Goal: Ask a question: Seek information or help from site administrators or community

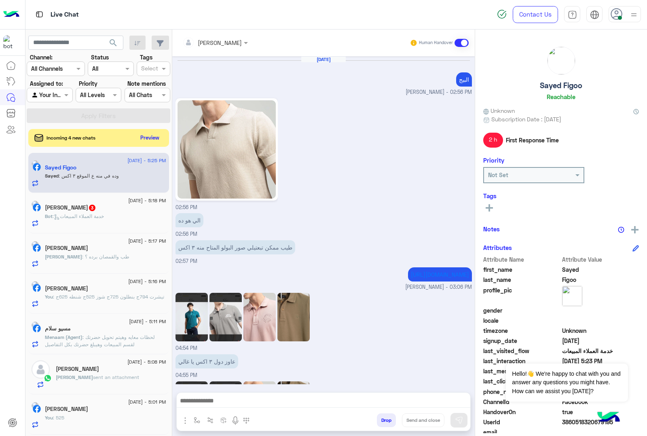
scroll to position [1658, 0]
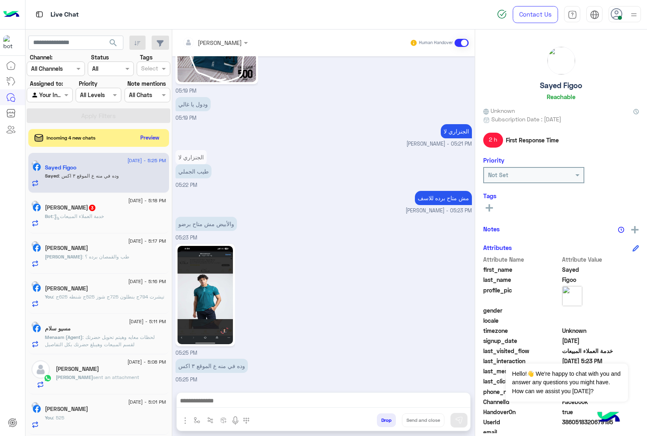
click at [383, 415] on button "Drop" at bounding box center [386, 420] width 19 height 14
click at [385, 415] on button "Drop" at bounding box center [386, 420] width 19 height 14
click at [385, 413] on div "Drop Send and close" at bounding box center [363, 422] width 215 height 18
click at [383, 419] on button "Drop" at bounding box center [386, 420] width 19 height 14
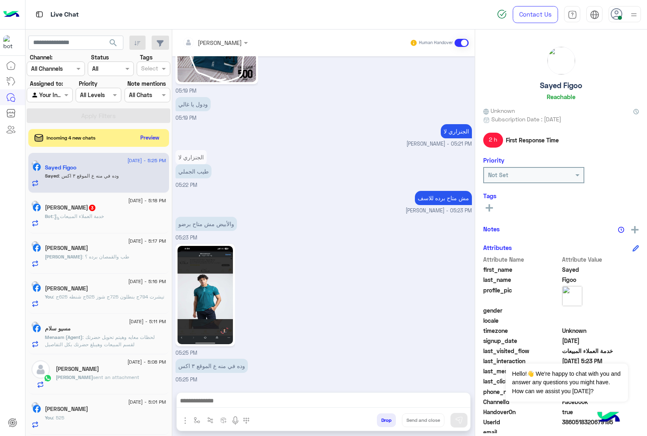
click at [383, 419] on button "Drop" at bounding box center [386, 420] width 19 height 14
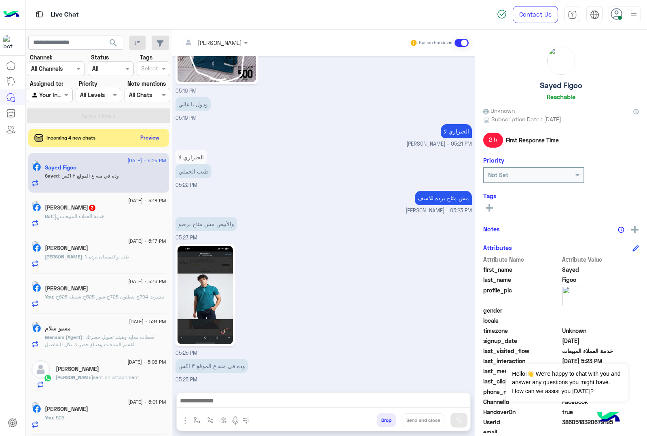
click at [383, 419] on button "Drop" at bounding box center [386, 420] width 19 height 14
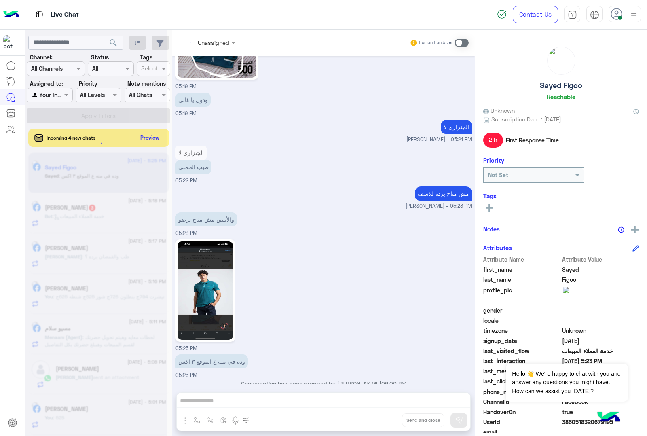
scroll to position [1702, 0]
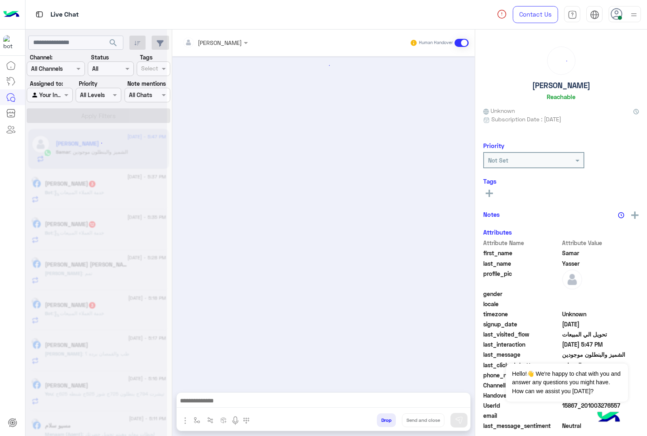
scroll to position [465, 0]
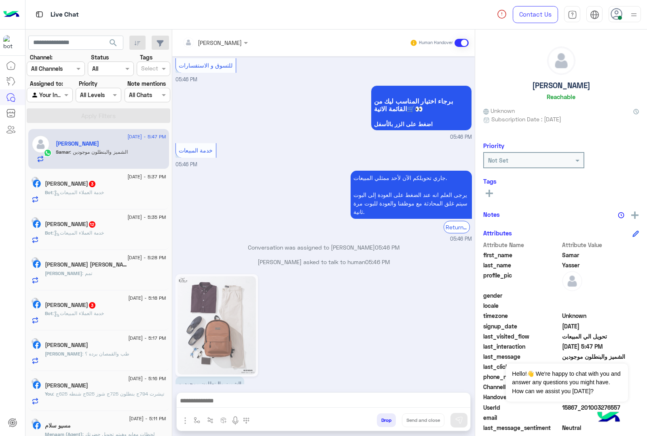
click at [383, 418] on button "Drop" at bounding box center [386, 420] width 19 height 14
click at [383, 416] on button "Drop" at bounding box center [386, 420] width 19 height 14
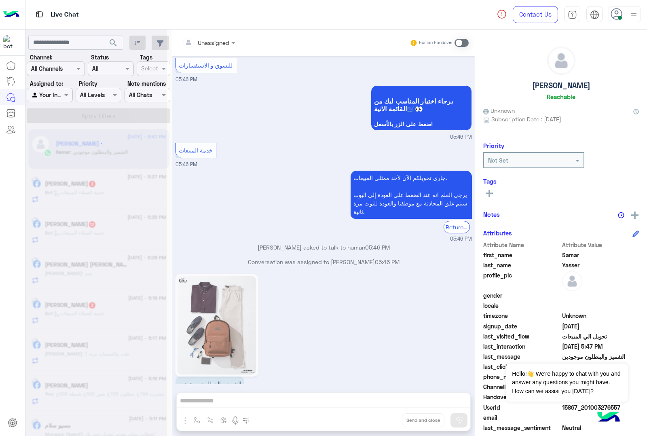
scroll to position [495, 0]
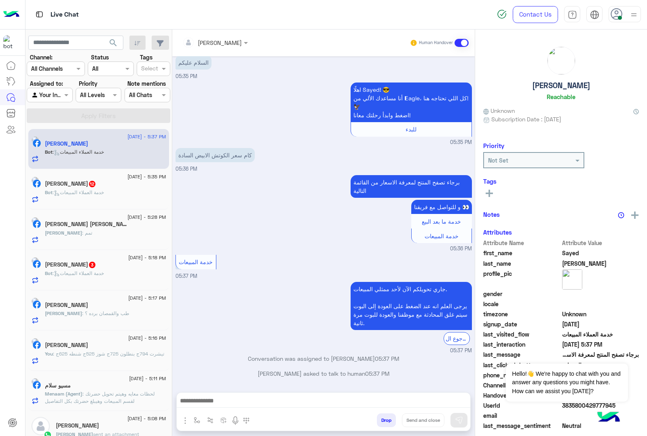
scroll to position [17, 0]
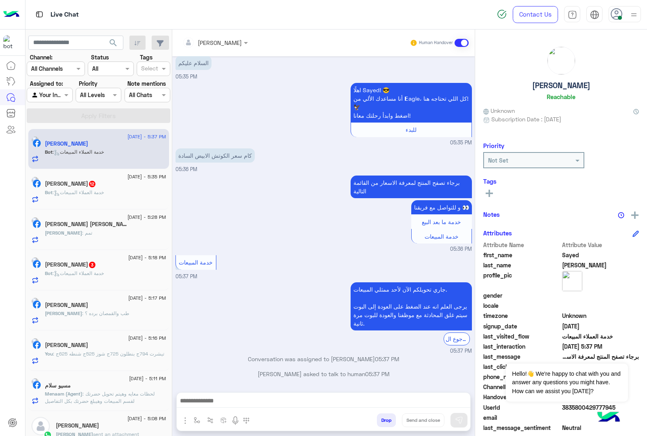
click at [387, 421] on button "Drop" at bounding box center [386, 420] width 19 height 14
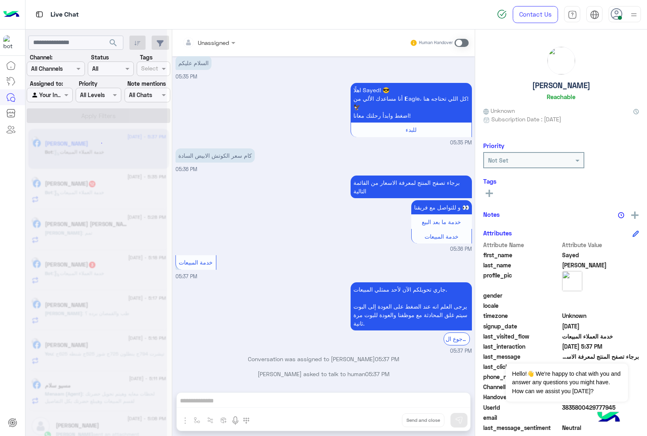
click at [387, 421] on div "Unassigned Human Handover [DATE] السلام عليكم 05:35 PM اهلًا Sayed! 😎 أنا مساعد…" at bounding box center [323, 235] width 303 height 410
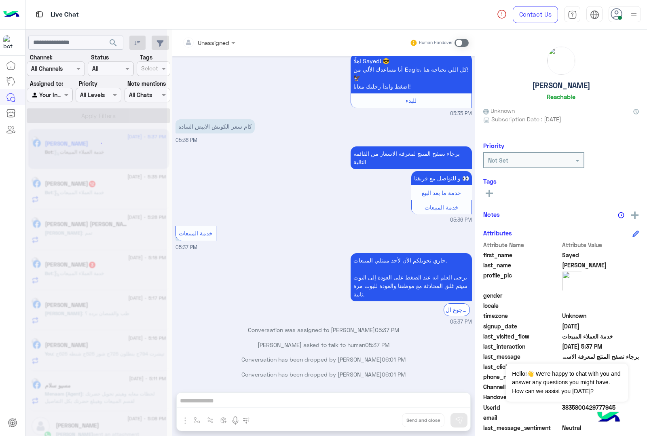
click at [387, 421] on div "Unassigned Human Handover [DATE] السلام عليكم 05:35 PM اهلًا Sayed! 😎 أنا مساعد…" at bounding box center [323, 235] width 303 height 410
click at [0, 0] on button "Drop" at bounding box center [0, 0] width 0 height 0
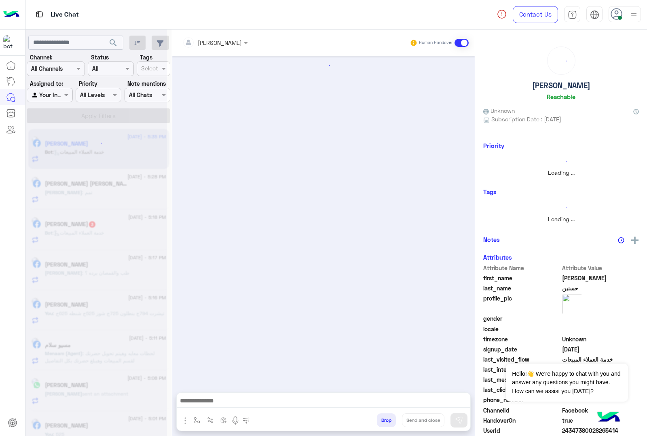
click at [387, 421] on button "Drop" at bounding box center [386, 420] width 19 height 14
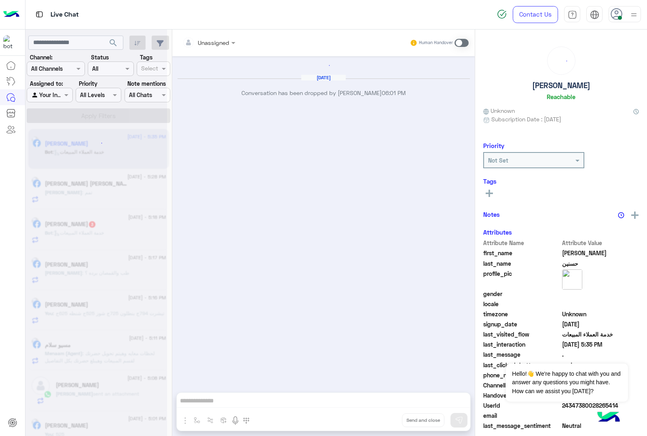
click at [387, 421] on div "Unassigned Human Handover [DATE] Conversation has been dropped by [PERSON_NAME]…" at bounding box center [323, 235] width 303 height 410
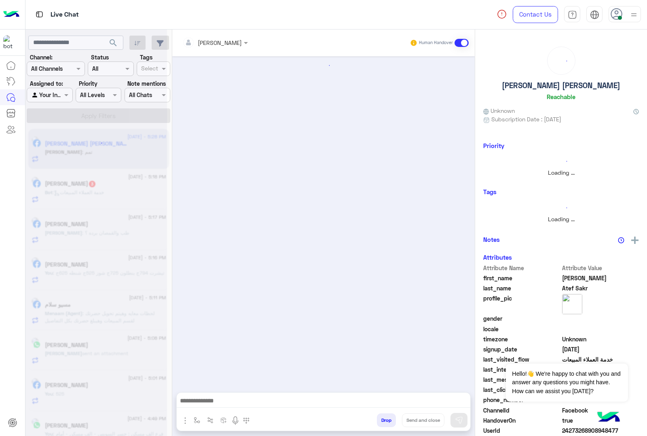
click at [387, 421] on button "Drop" at bounding box center [386, 420] width 19 height 14
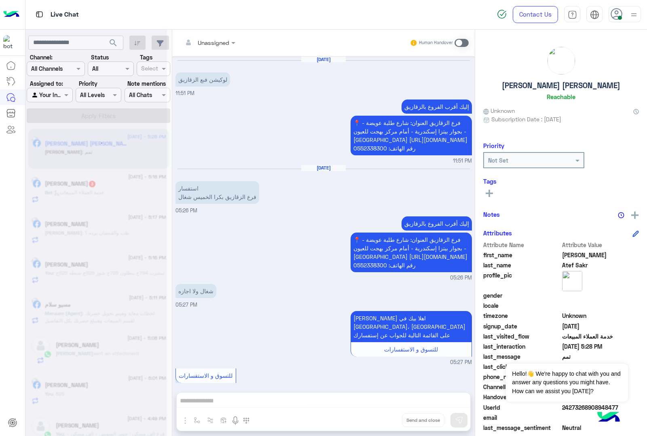
scroll to position [302, 0]
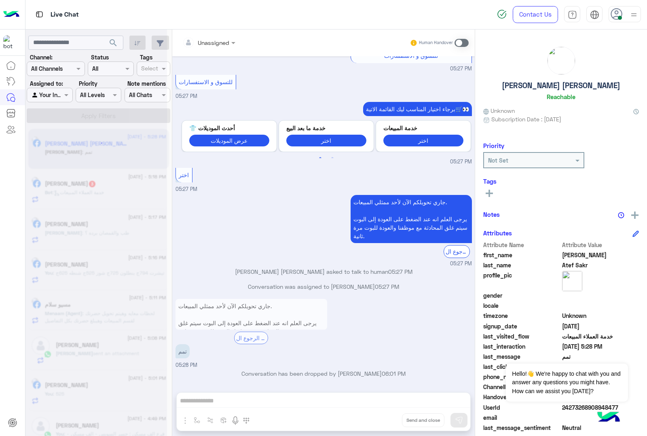
click at [387, 421] on div "Unassigned Human Handover [DATE] لوكيشن فىع الزقازيق 11:51 PM إليك أقرب الفروع …" at bounding box center [323, 235] width 303 height 410
click at [0, 0] on button "Drop" at bounding box center [0, 0] width 0 height 0
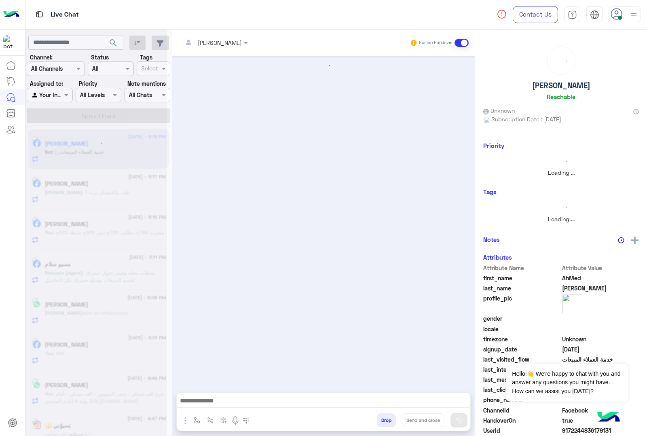
click at [387, 421] on button "Drop" at bounding box center [386, 420] width 19 height 14
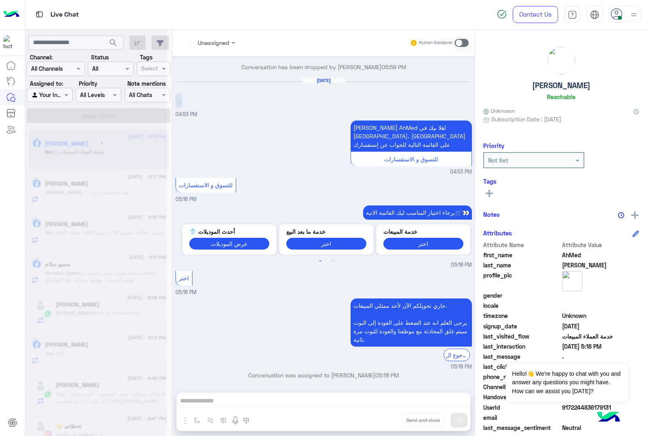
click at [387, 421] on div "Unassigned Human Handover [DATE] 09:11 AM عميلنا العزيز AhMed اهلا بيك في [GEOG…" at bounding box center [323, 235] width 303 height 410
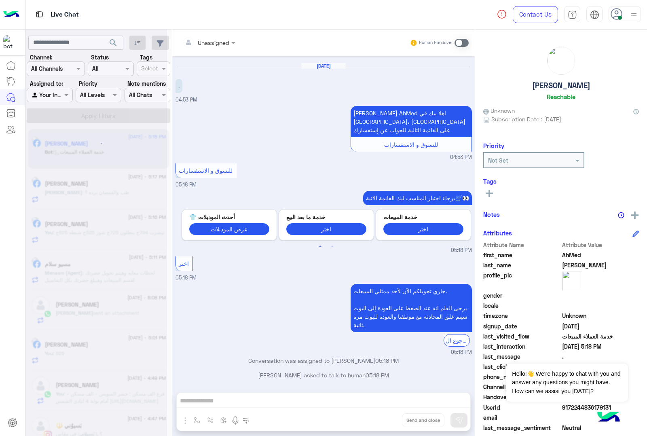
click at [387, 421] on div "Unassigned Human Handover [DATE] 09:11 AM عميلنا العزيز AhMed اهلا بيك في [GEOG…" at bounding box center [323, 235] width 303 height 410
click at [0, 0] on button "Drop" at bounding box center [0, 0] width 0 height 0
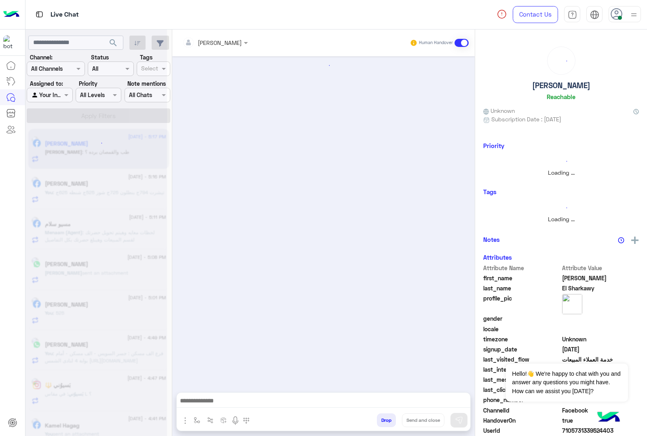
click at [387, 421] on button "Drop" at bounding box center [386, 420] width 19 height 14
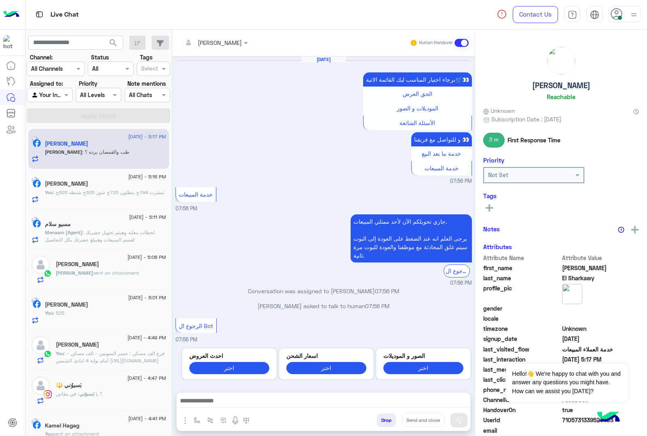
scroll to position [973, 0]
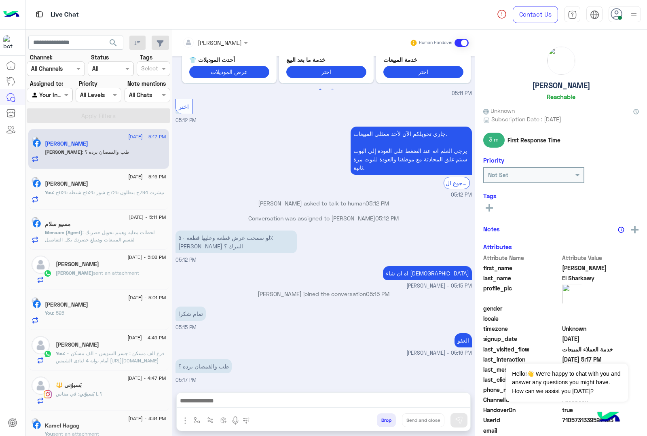
click at [387, 421] on div "[PERSON_NAME] Human Handover [DATE] برجاء اختيار المناسب ليك القائمة الاتية🛒👀 ا…" at bounding box center [323, 235] width 303 height 410
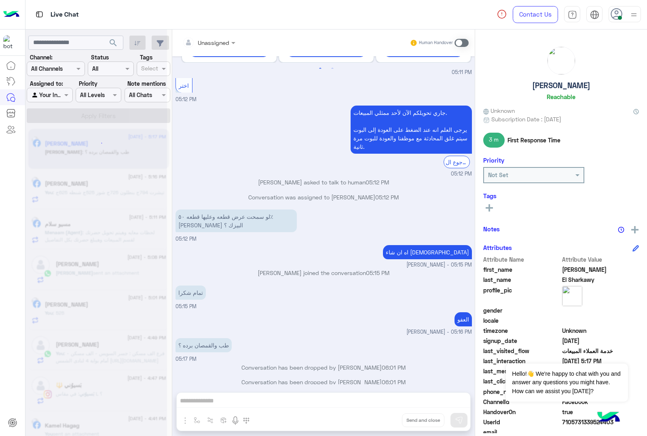
click at [387, 421] on div "Unassigned Human Handover [DATE] برجاء اختيار المناسب ليك القائمة الاتية🛒👀 الحق…" at bounding box center [323, 235] width 303 height 410
click at [390, 421] on div "Unassigned Human Handover [DATE] برجاء اختيار المناسب ليك القائمة الاتية🛒👀 الحق…" at bounding box center [323, 235] width 303 height 410
click at [0, 0] on button "Drop" at bounding box center [0, 0] width 0 height 0
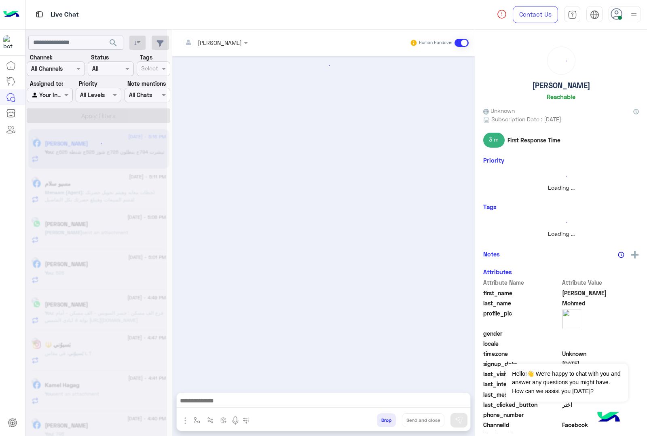
click at [390, 421] on button "Drop" at bounding box center [386, 420] width 19 height 14
click at [390, 421] on div "[PERSON_NAME] Human Handover Attachements Images enter flow name Drop Send and …" at bounding box center [323, 235] width 303 height 410
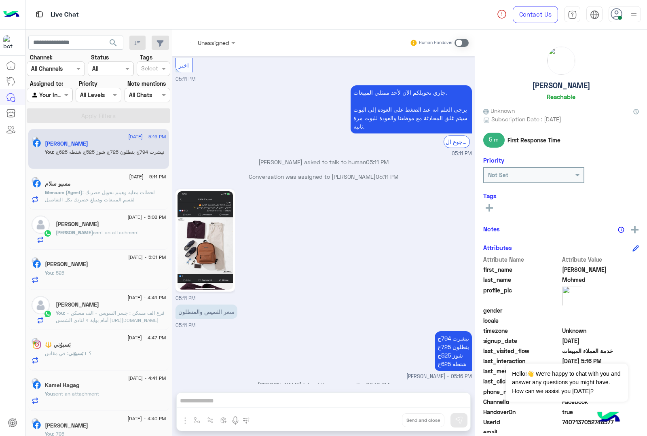
click at [390, 421] on div "Unassigned Human Handover [DATE] عميلنا [PERSON_NAME] اهلا بيك في [GEOGRAPHIC_D…" at bounding box center [323, 235] width 303 height 410
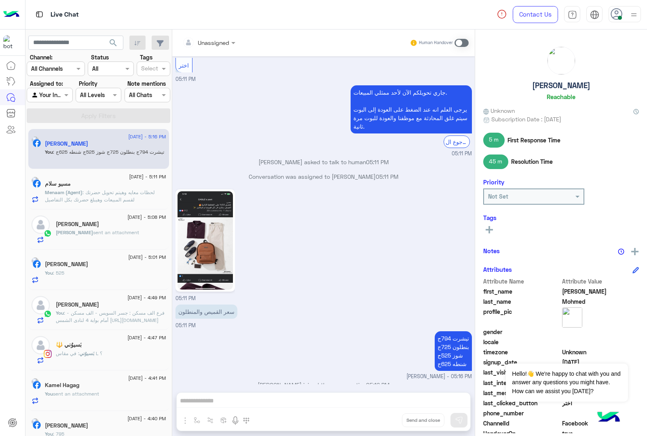
click at [390, 421] on div "Unassigned Human Handover [DATE] عميلنا [PERSON_NAME] اهلا بيك في [GEOGRAPHIC_D…" at bounding box center [323, 235] width 303 height 410
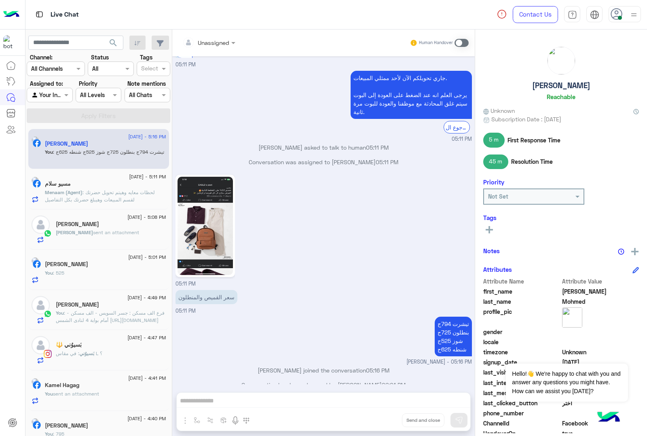
click at [0, 0] on button "Drop" at bounding box center [0, 0] width 0 height 0
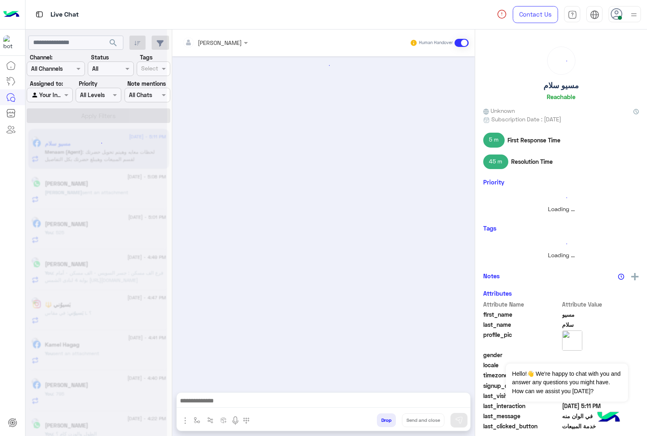
click at [390, 421] on button "Drop" at bounding box center [386, 420] width 19 height 14
click at [390, 421] on div "[PERSON_NAME] Human Handover Attachements Images enter flow name Drop Send and …" at bounding box center [323, 235] width 303 height 410
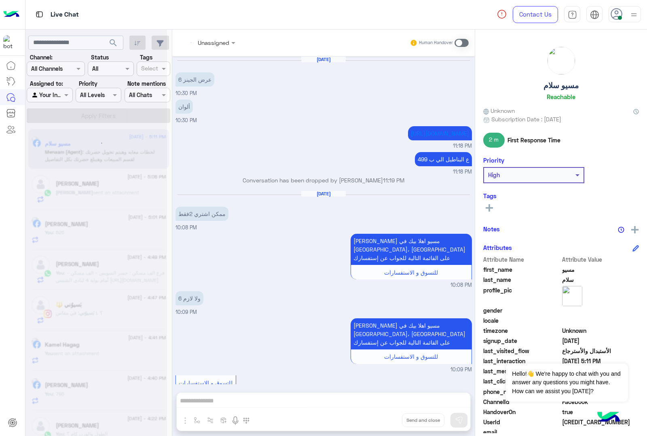
click at [390, 421] on div "Unassigned Human Handover [DATE] عرض الجينز 6 10:30 PM ألوان 10:30 PM [URL][DOM…" at bounding box center [323, 235] width 303 height 410
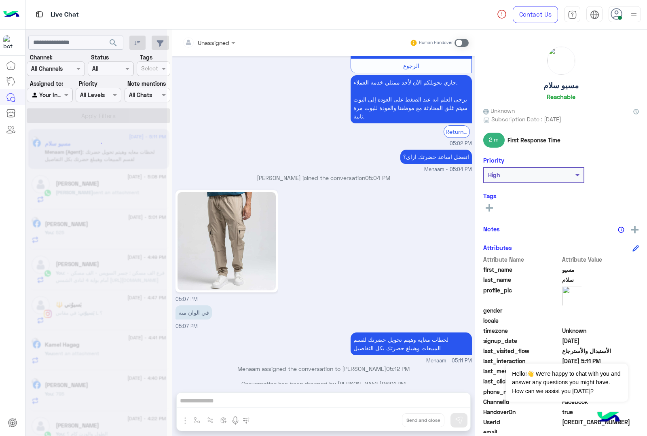
click at [390, 421] on div "Unassigned Human Handover [DATE] عرض الجينز 6 10:30 PM ألوان 10:30 PM [URL][DOM…" at bounding box center [323, 235] width 303 height 410
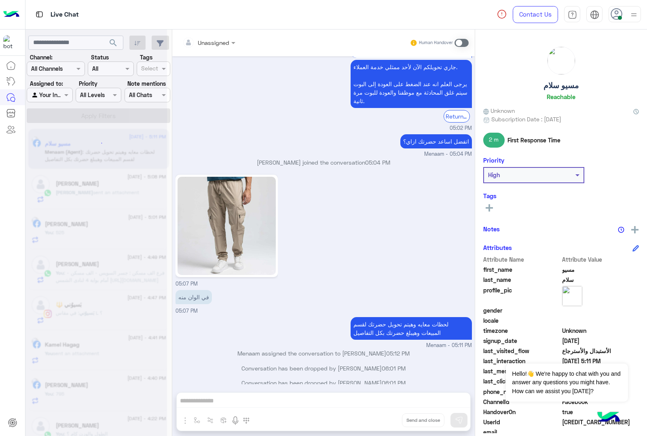
click at [390, 421] on div "Unassigned Human Handover [DATE] عرض الجينز 6 10:30 PM ألوان 10:30 PM [URL][DOM…" at bounding box center [323, 235] width 303 height 410
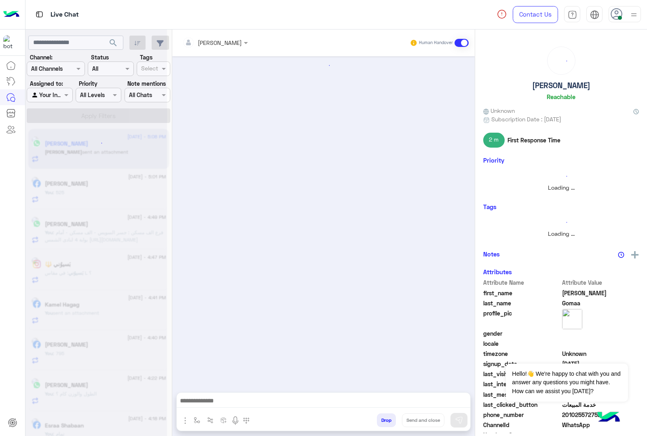
click at [390, 421] on button "Drop" at bounding box center [386, 420] width 19 height 14
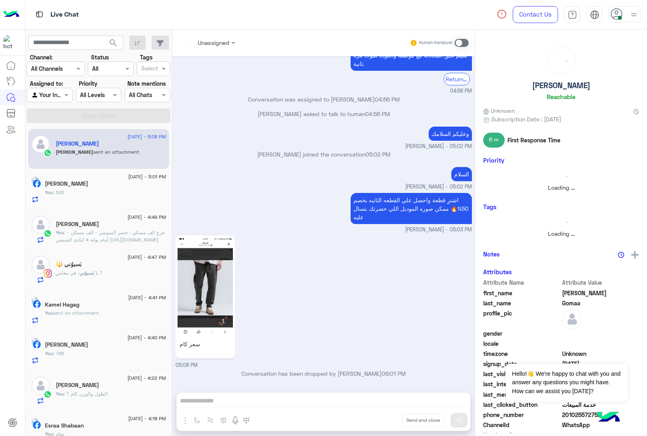
click at [390, 421] on div "Unassigned Human Handover [DATE] [PERSON_NAME] assigned the conversation to [PE…" at bounding box center [323, 235] width 303 height 410
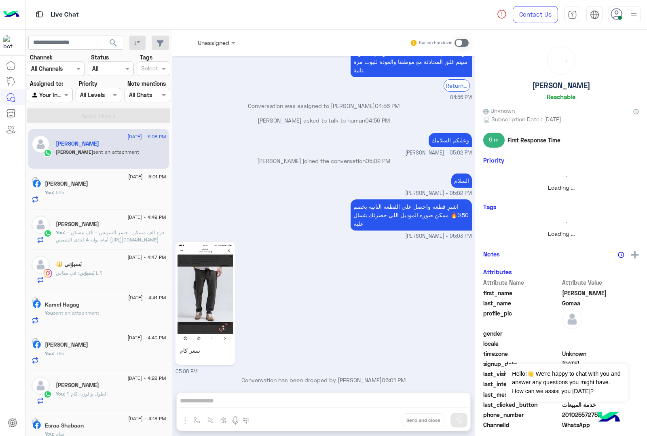
click at [390, 421] on div "Unassigned Human Handover [DATE] [PERSON_NAME] assigned the conversation to [PE…" at bounding box center [323, 235] width 303 height 410
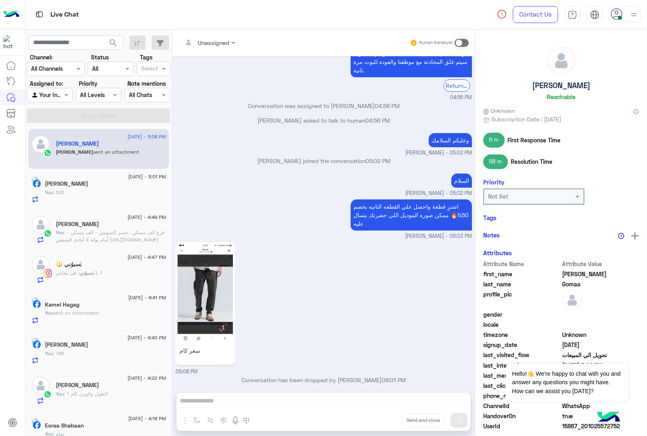
click at [0, 0] on button "Drop" at bounding box center [0, 0] width 0 height 0
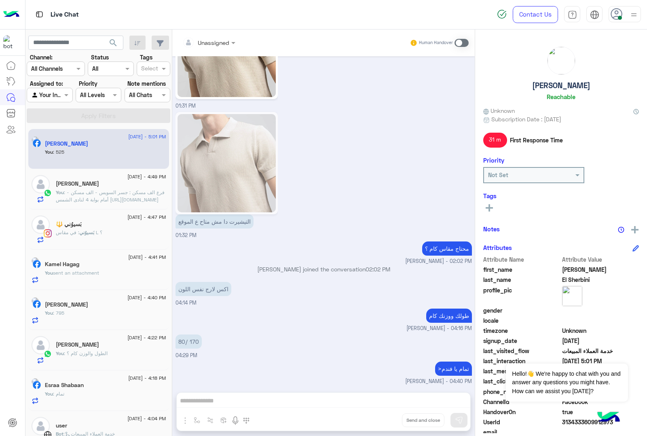
scroll to position [1275, 0]
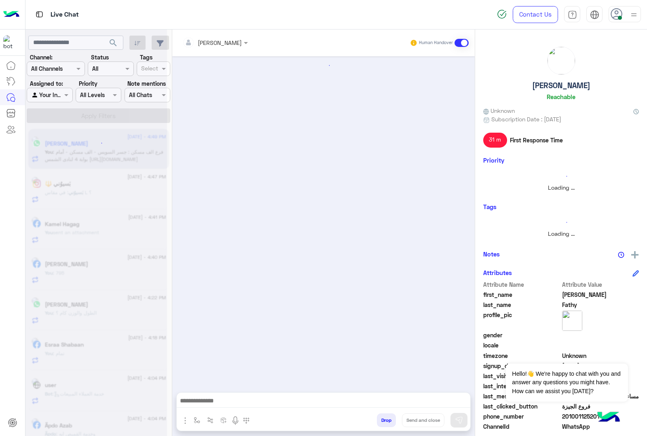
click at [388, 421] on button "Drop" at bounding box center [386, 420] width 19 height 14
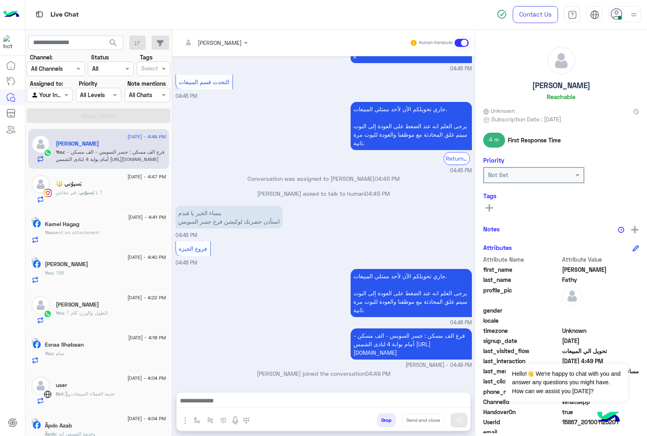
click at [388, 421] on button "Drop" at bounding box center [386, 420] width 19 height 14
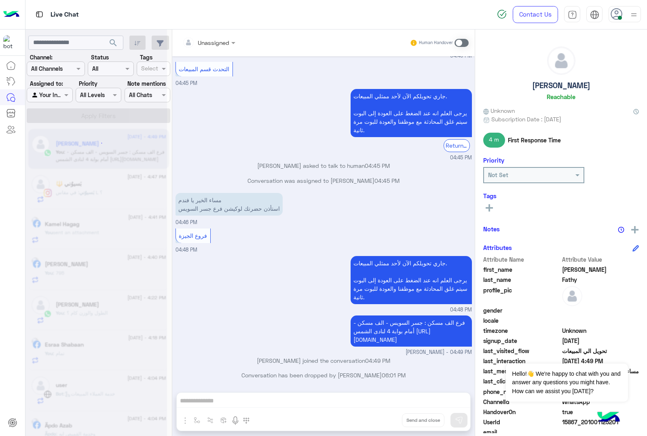
click at [389, 420] on div "Unassigned Human Handover [DATE] مساء الخير 04:44 PM مساء الخير 🌚 اهلًا [PERSON…" at bounding box center [323, 235] width 303 height 410
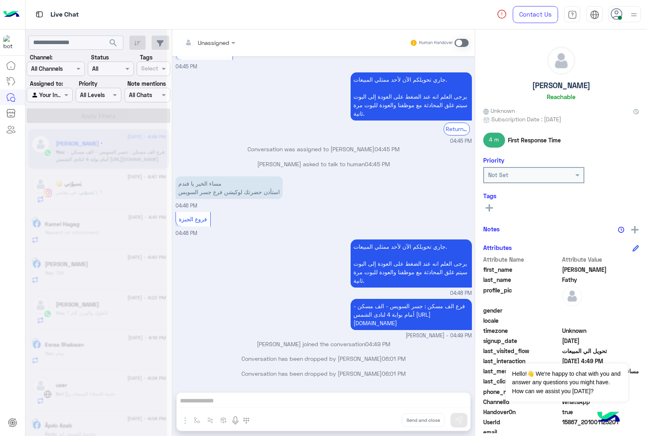
click at [390, 419] on div "Unassigned Human Handover [DATE] مساء الخير 04:44 PM مساء الخير 🌚 اهلًا [PERSON…" at bounding box center [323, 235] width 303 height 410
click at [391, 419] on div "Unassigned Human Handover [DATE] مساء الخير 04:44 PM مساء الخير 🌚 اهلًا [PERSON…" at bounding box center [323, 235] width 303 height 410
click at [0, 0] on button "Drop" at bounding box center [0, 0] width 0 height 0
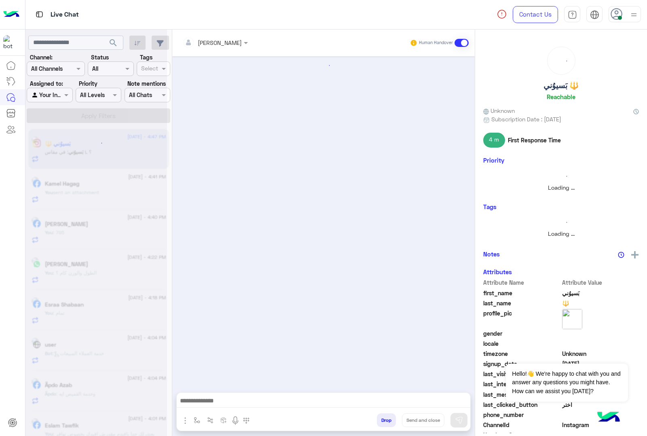
click at [391, 419] on button "Drop" at bounding box center [386, 420] width 19 height 14
click at [391, 419] on div "[PERSON_NAME] Human Handover Attachements Images enter flow name Drop Send and …" at bounding box center [323, 235] width 303 height 410
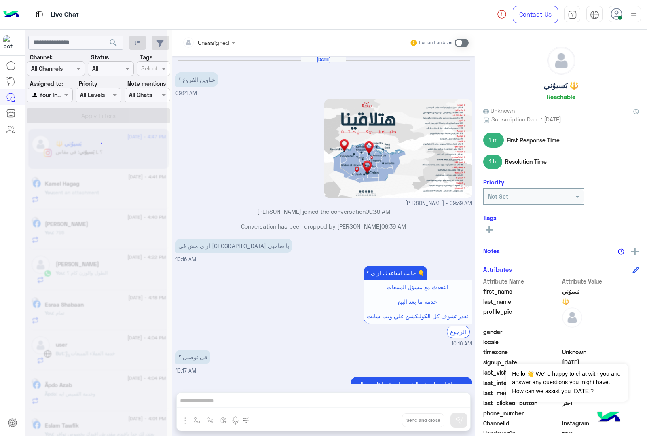
click at [391, 419] on div "Unassigned Human Handover [DATE] عناوين الفروع ؟ 09:21 AM [PERSON_NAME] - 09:39…" at bounding box center [323, 235] width 303 height 410
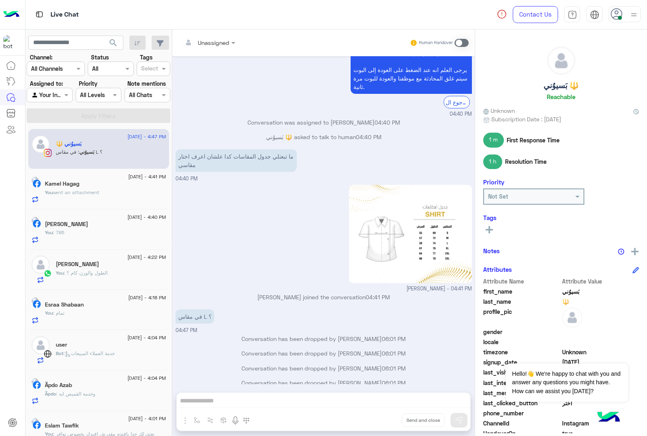
click at [391, 419] on div "Unassigned Human Handover [DATE] عناوين الفروع ؟ 09:21 AM [PERSON_NAME] - 09:39…" at bounding box center [323, 235] width 303 height 410
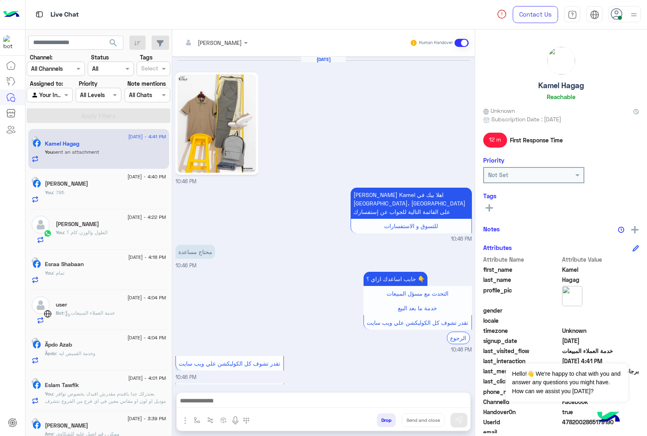
scroll to position [965, 0]
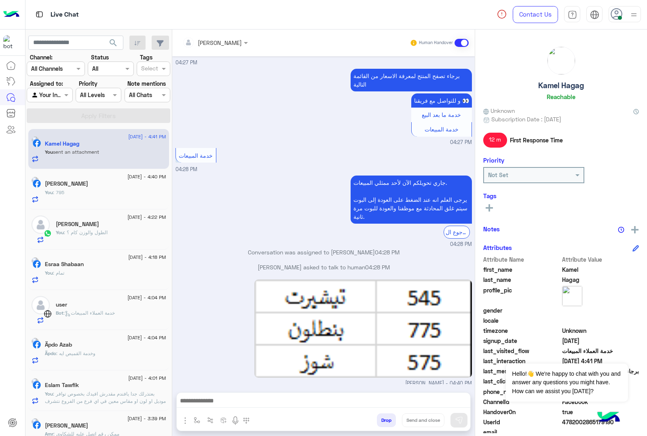
click at [393, 426] on div "Drop Send and close" at bounding box center [363, 422] width 215 height 18
click at [380, 413] on button "Drop" at bounding box center [386, 420] width 19 height 14
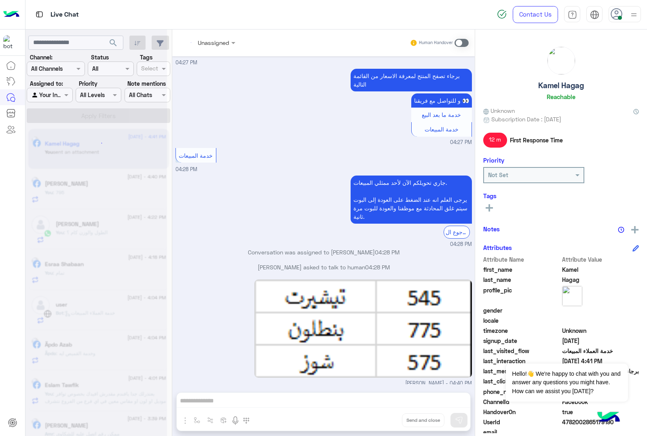
click at [380, 413] on div "Unassigned Human Handover [DATE] 10:46 PM [PERSON_NAME] Kamel اهلا بيك في [GEOG…" at bounding box center [323, 235] width 303 height 410
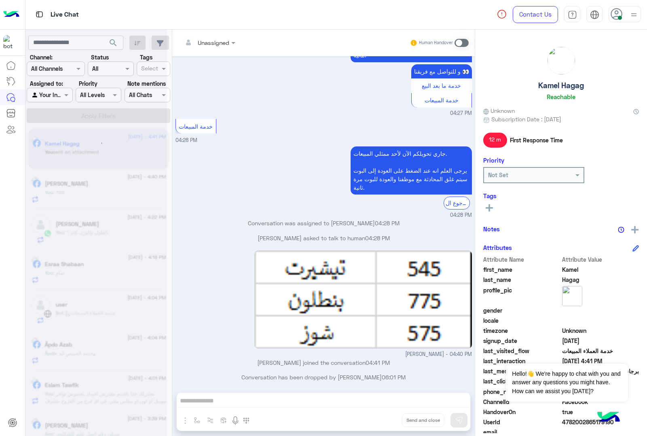
click at [380, 413] on div "Unassigned Human Handover [DATE] 10:46 PM [PERSON_NAME] Kamel اهلا بيك في [GEOG…" at bounding box center [323, 235] width 303 height 410
drag, startPoint x: 380, startPoint y: 413, endPoint x: 377, endPoint y: 421, distance: 8.9
click at [0, 0] on button "Drop" at bounding box center [0, 0] width 0 height 0
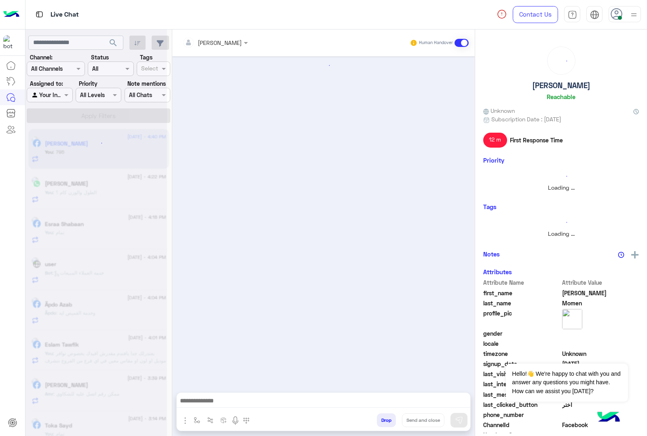
click at [377, 421] on button "Drop" at bounding box center [386, 420] width 19 height 14
click at [377, 421] on div "[PERSON_NAME] Human Handover Attachements Images enter flow name Drop Send and …" at bounding box center [323, 235] width 303 height 410
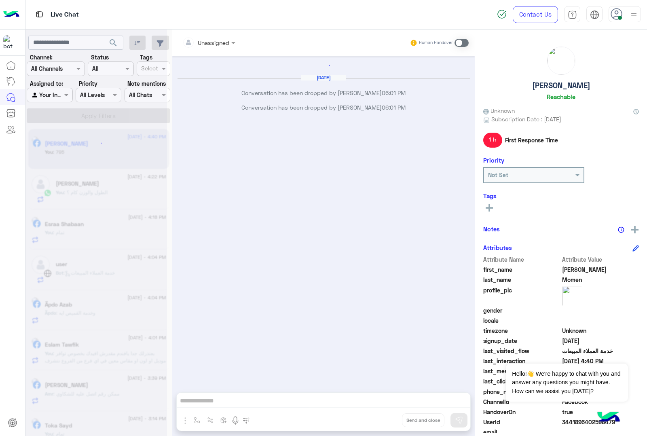
click at [377, 421] on div "Unassigned Human Handover [DATE] Conversation has been dropped by [PERSON_NAME]…" at bounding box center [323, 235] width 303 height 410
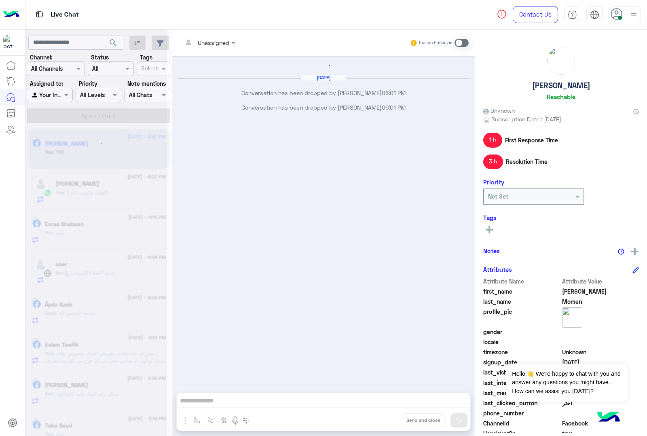
click at [377, 421] on div "Unassigned Human Handover [DATE] Conversation has been dropped by [PERSON_NAME]…" at bounding box center [323, 235] width 303 height 410
click at [0, 0] on button "Drop" at bounding box center [0, 0] width 0 height 0
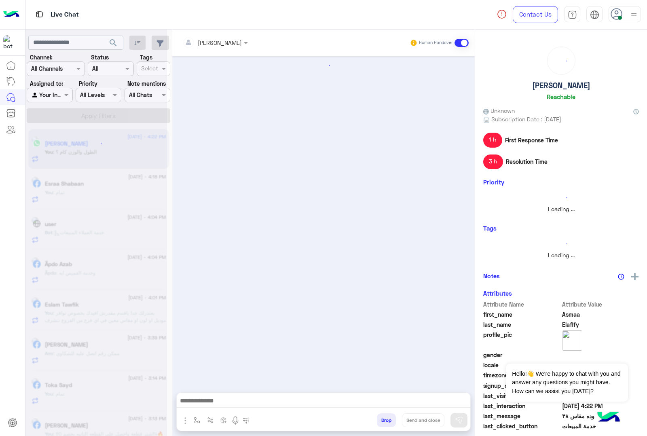
click at [377, 421] on button "Drop" at bounding box center [386, 420] width 19 height 14
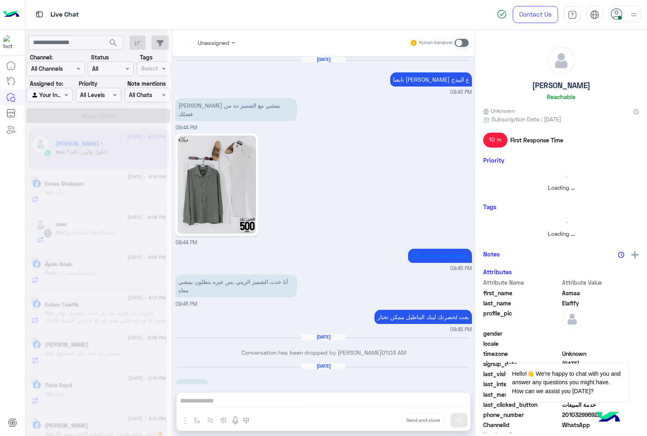
click at [377, 421] on div "Unassigned Human Handover [DATE] تابعنا لو اتوفر هيتم الاعلان ع البيدج 09:43 PM…" at bounding box center [323, 235] width 303 height 410
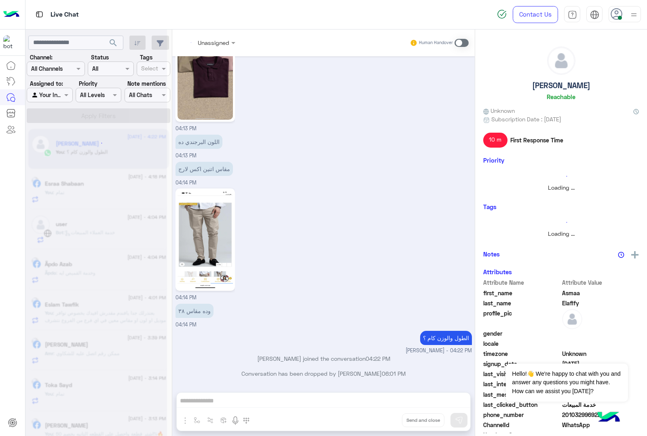
click at [377, 421] on div "Unassigned Human Handover [DATE] تابعنا لو اتوفر هيتم الاعلان ع البيدج 09:43 PM…" at bounding box center [323, 235] width 303 height 410
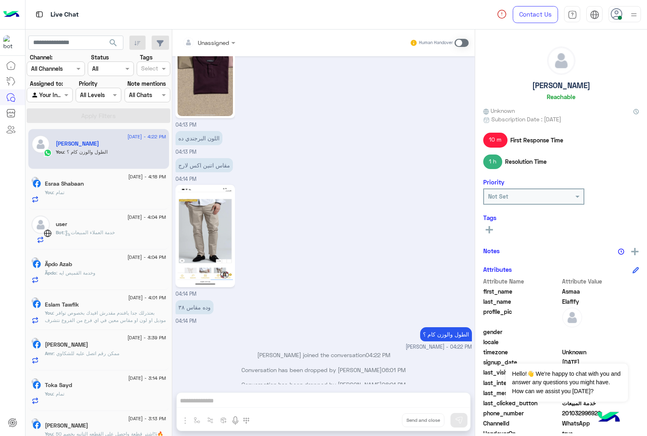
click at [0, 0] on button "Drop" at bounding box center [0, 0] width 0 height 0
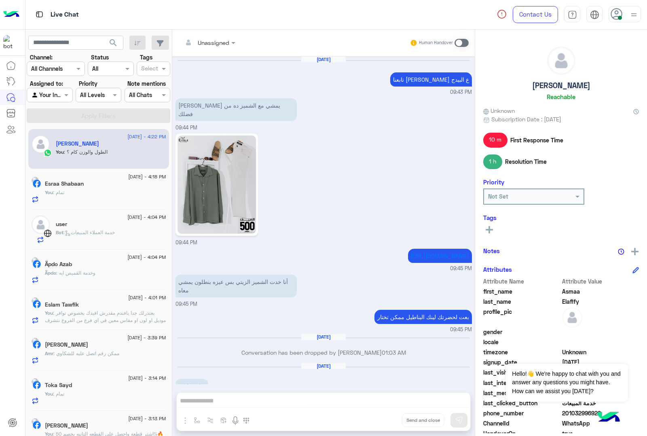
click at [0, 0] on button "Drop" at bounding box center [0, 0] width 0 height 0
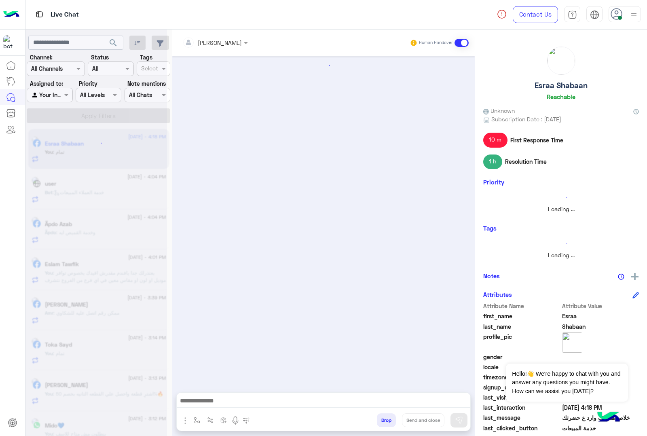
click at [377, 421] on button "Drop" at bounding box center [386, 420] width 19 height 14
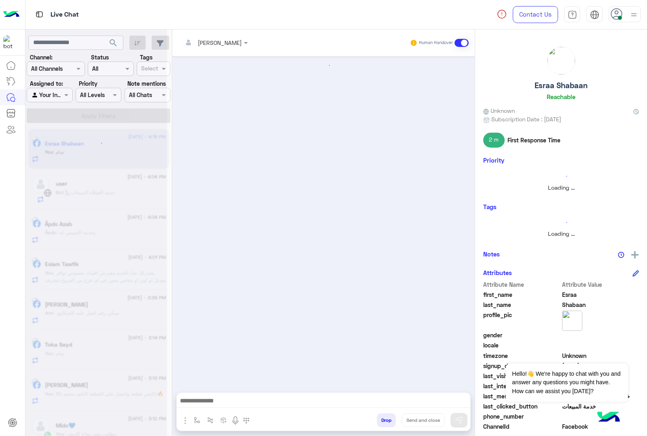
click at [377, 421] on button "Drop" at bounding box center [386, 420] width 19 height 14
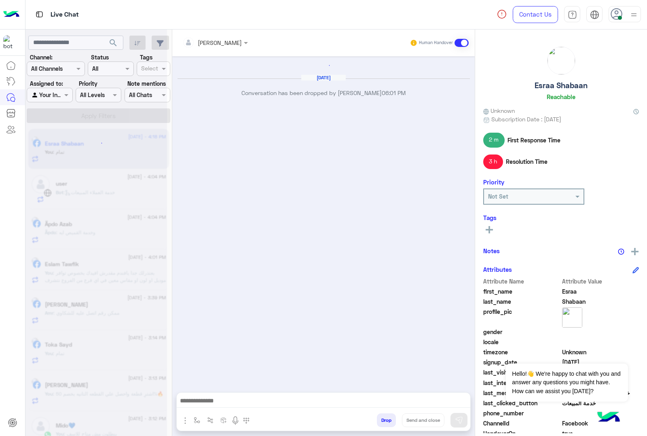
click at [377, 421] on button "Drop" at bounding box center [386, 420] width 19 height 14
click at [378, 417] on button "Drop" at bounding box center [386, 420] width 19 height 14
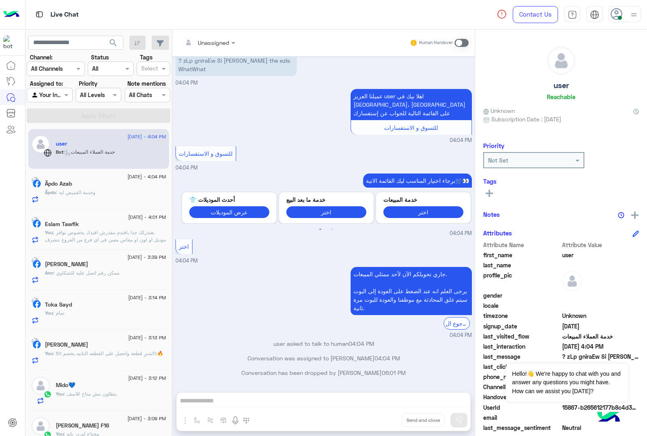
click at [378, 417] on div "Unassigned Human Handover [DATE] للتسوق و الاستفسارات 04:01 PM برجاء اختيار الم…" at bounding box center [323, 235] width 303 height 410
click at [0, 0] on button "Drop" at bounding box center [0, 0] width 0 height 0
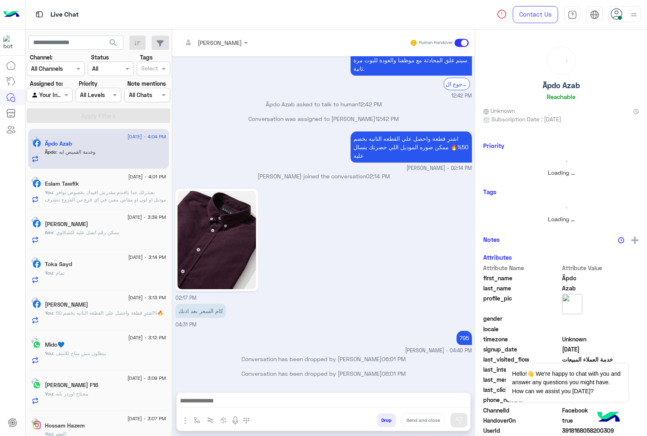
click at [378, 417] on button "Drop" at bounding box center [386, 420] width 19 height 14
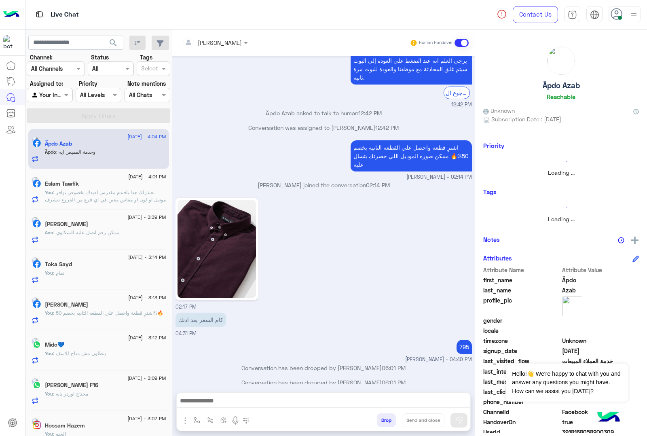
click at [378, 417] on button "Drop" at bounding box center [386, 420] width 19 height 14
click at [378, 417] on div "[PERSON_NAME] Human Handover [DATE] أنا عايز دول سيبك من اللي فوق كلهم 09:23 PM…" at bounding box center [323, 235] width 303 height 410
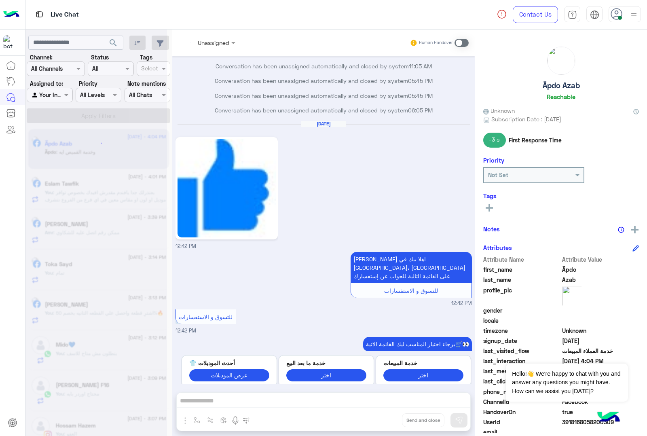
click at [378, 417] on div "Unassigned Human Handover [DATE] 02:33 AM اهلا بيك [PERSON_NAME] Äpdo فى 𝗘agle👋…" at bounding box center [323, 235] width 303 height 410
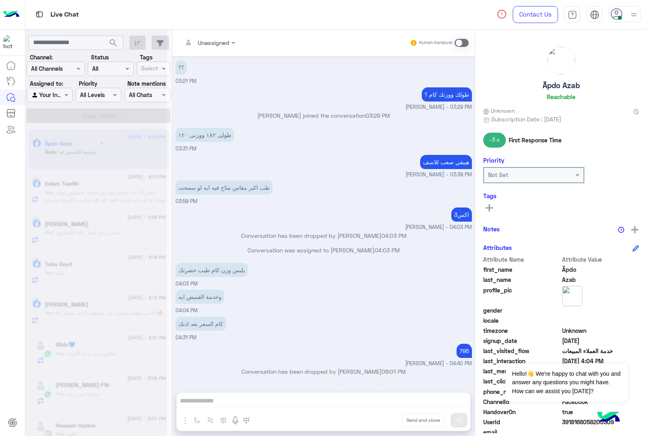
click at [0, 0] on button "Drop" at bounding box center [0, 0] width 0 height 0
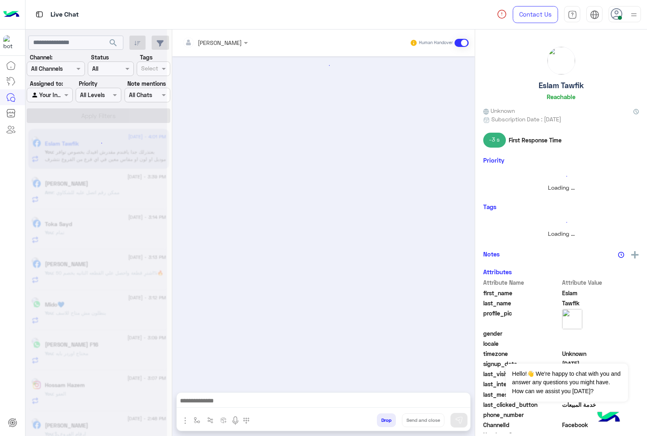
click at [378, 417] on button "Drop" at bounding box center [386, 420] width 19 height 14
click at [378, 417] on div "[PERSON_NAME] Human Handover Attachements Images enter flow name Drop Send and …" at bounding box center [323, 235] width 303 height 410
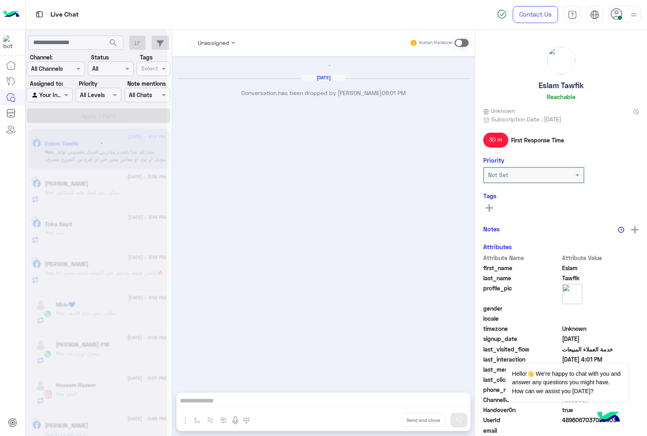
click at [378, 417] on div "Unassigned Human Handover [DATE] Conversation has been dropped by [PERSON_NAME]…" at bounding box center [323, 235] width 303 height 410
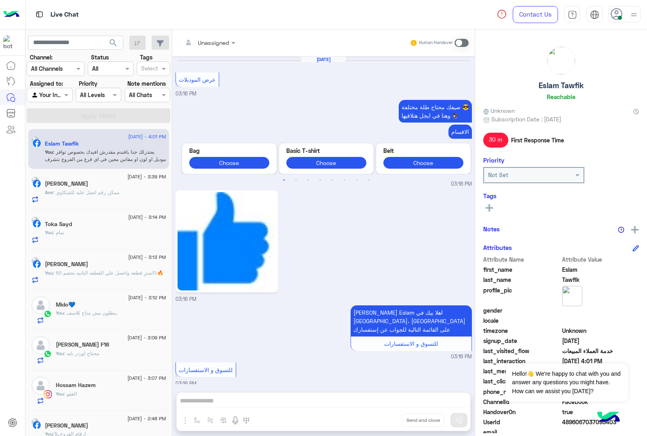
click at [378, 417] on div "Unassigned Human Handover [DATE] عرض الموديلات 03:16 PM صيفك محتاج طلة مختلفة 😎…" at bounding box center [323, 235] width 303 height 410
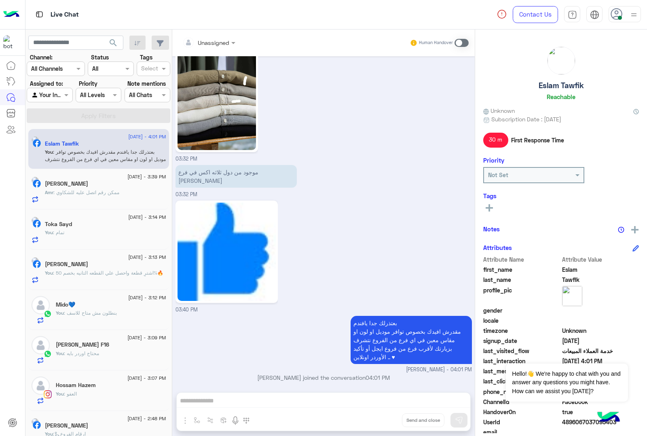
click at [378, 417] on div "Unassigned Human Handover [DATE] عرض الموديلات 03:16 PM صيفك محتاج طلة مختلفة 😎…" at bounding box center [323, 235] width 303 height 410
click at [0, 0] on button "Drop" at bounding box center [0, 0] width 0 height 0
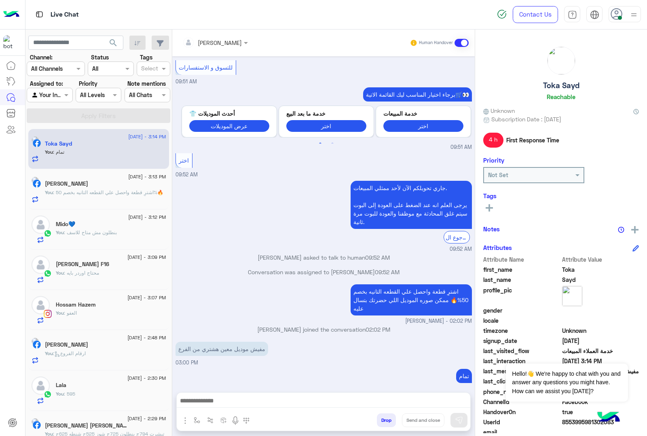
click at [377, 424] on button "Drop" at bounding box center [386, 420] width 19 height 14
click at [378, 423] on button "Drop" at bounding box center [386, 420] width 19 height 14
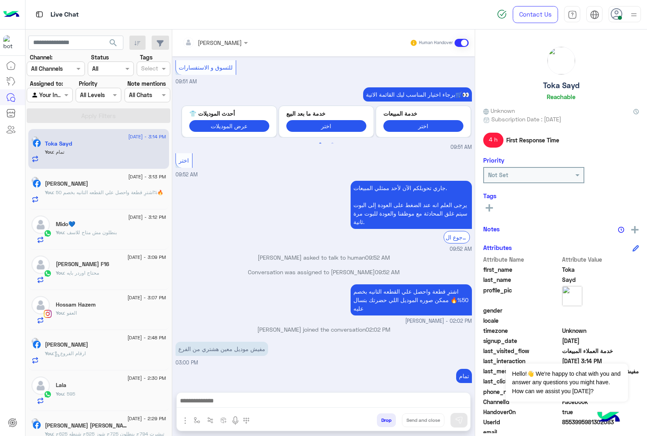
click at [378, 423] on button "Drop" at bounding box center [386, 420] width 19 height 14
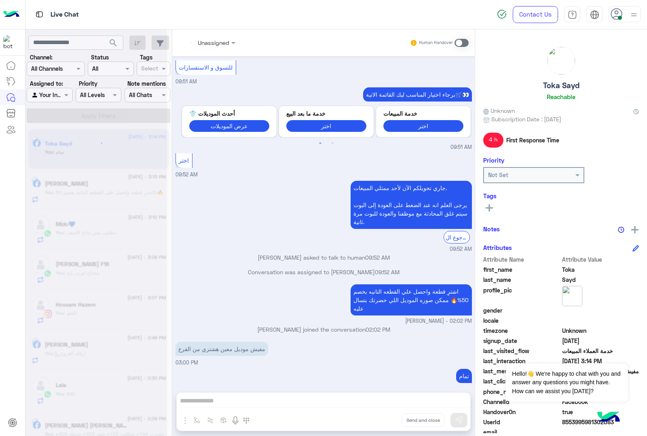
click at [378, 423] on div "Unassigned Human Handover [DATE] GetStarted 09:51 AM اهلًا Toka! 😎 أنا مساعدك ا…" at bounding box center [323, 235] width 303 height 410
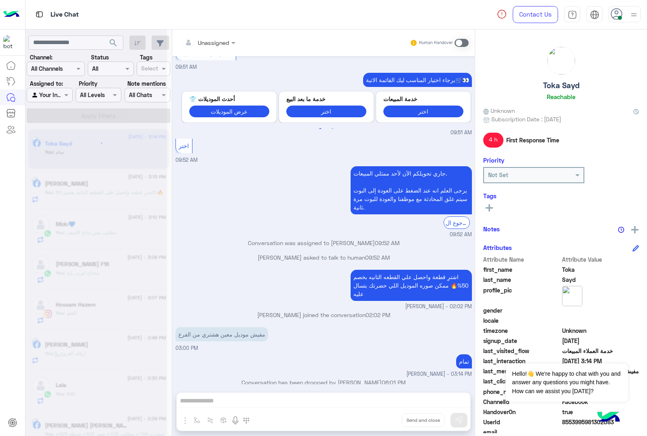
click at [378, 423] on div "Unassigned Human Handover [DATE] GetStarted 09:51 AM اهلًا Toka! 😎 أنا مساعدك ا…" at bounding box center [323, 235] width 303 height 410
click at [0, 0] on button "Drop" at bounding box center [0, 0] width 0 height 0
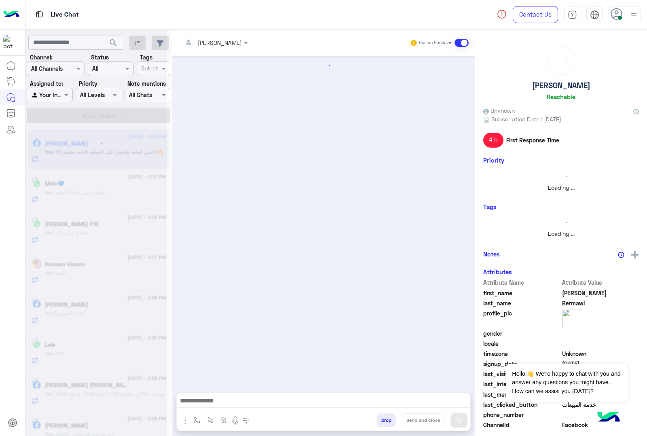
click at [378, 423] on button "Drop" at bounding box center [386, 420] width 19 height 14
click at [378, 423] on div "[PERSON_NAME] Human Handover Attachements Images enter flow name Drop Send and …" at bounding box center [323, 235] width 303 height 410
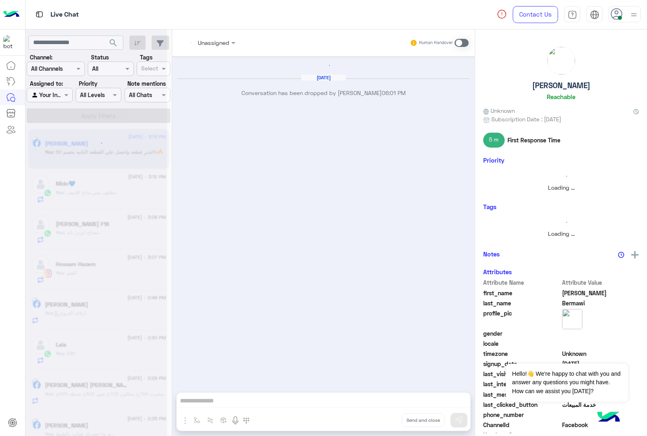
click at [378, 423] on div "Unassigned Human Handover [DATE] Conversation has been dropped by [PERSON_NAME]…" at bounding box center [323, 235] width 303 height 410
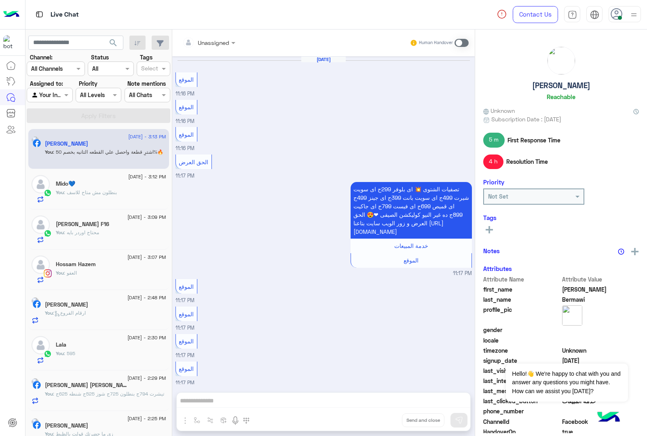
click at [0, 0] on button "Drop" at bounding box center [0, 0] width 0 height 0
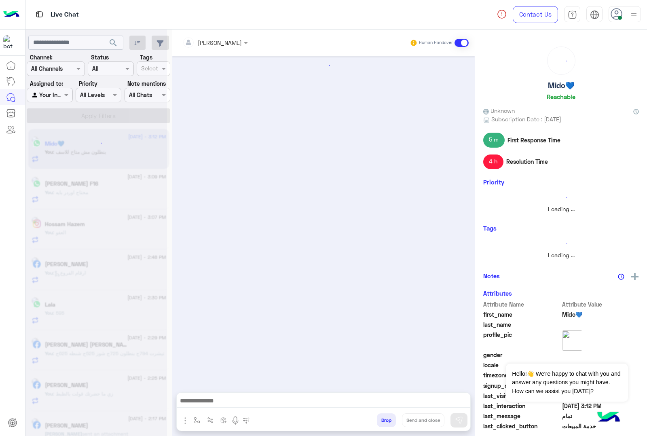
click at [378, 423] on button "Drop" at bounding box center [386, 420] width 19 height 14
click at [378, 423] on div "[PERSON_NAME] Human Handover Attachements Images enter flow name Drop Send and …" at bounding box center [323, 235] width 303 height 410
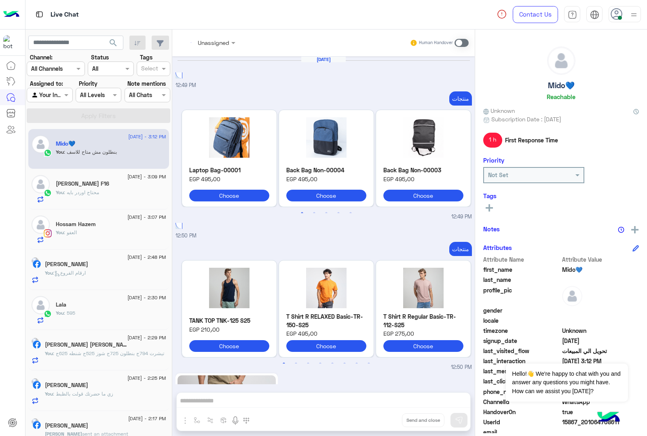
click at [378, 423] on div "Unassigned Human Handover [DATE] 12:49 PM منتجات Previous Laptop Bag-00001 EGP …" at bounding box center [323, 235] width 303 height 410
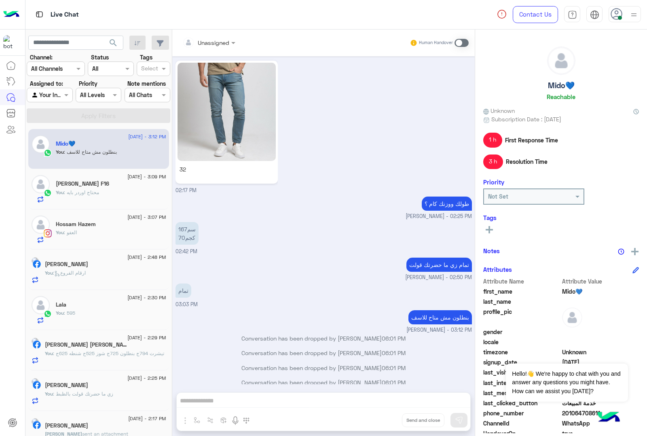
click at [378, 423] on div "Unassigned Human Handover [DATE] 12:49 PM منتجات Previous Laptop Bag-00001 EGP …" at bounding box center [323, 235] width 303 height 410
click at [0, 0] on button "Drop" at bounding box center [0, 0] width 0 height 0
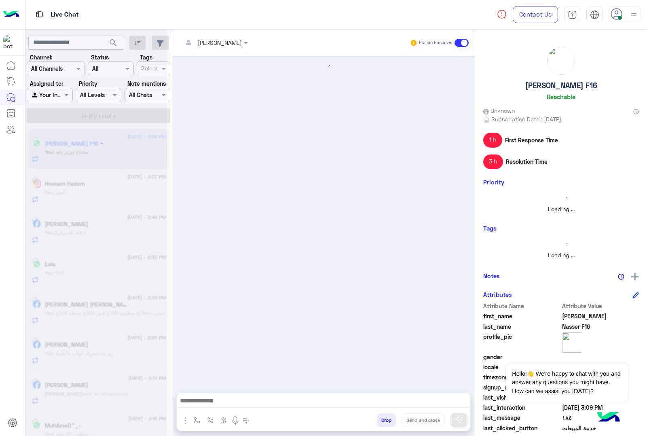
click at [378, 423] on button "Drop" at bounding box center [386, 420] width 19 height 14
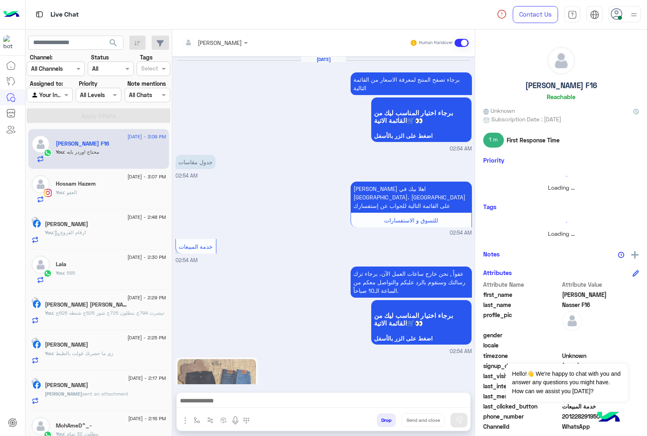
click at [378, 423] on button "Drop" at bounding box center [386, 420] width 19 height 14
click at [378, 423] on div "[PERSON_NAME] Human Handover [DATE] برجاء تصفح المنتج لمعرفة الاسعار من القائمة…" at bounding box center [323, 235] width 303 height 410
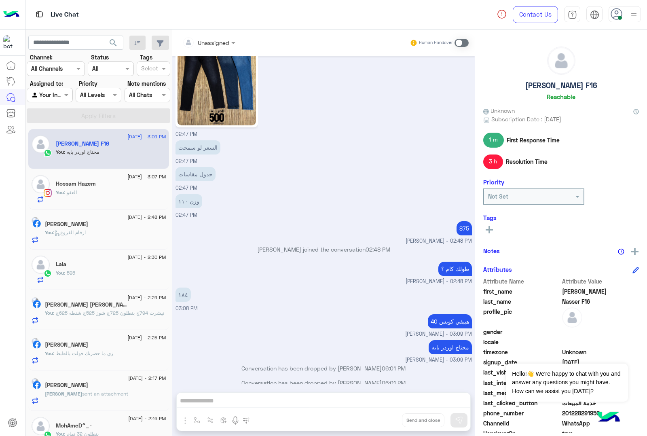
click at [0, 0] on button "Drop" at bounding box center [0, 0] width 0 height 0
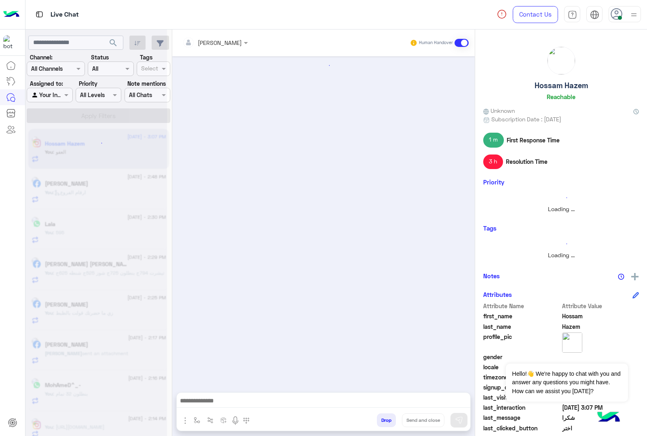
click at [378, 423] on button "Drop" at bounding box center [386, 420] width 19 height 14
click at [378, 423] on div "[PERSON_NAME] Human Handover Attachements Images enter flow name Drop Send and …" at bounding box center [323, 235] width 303 height 410
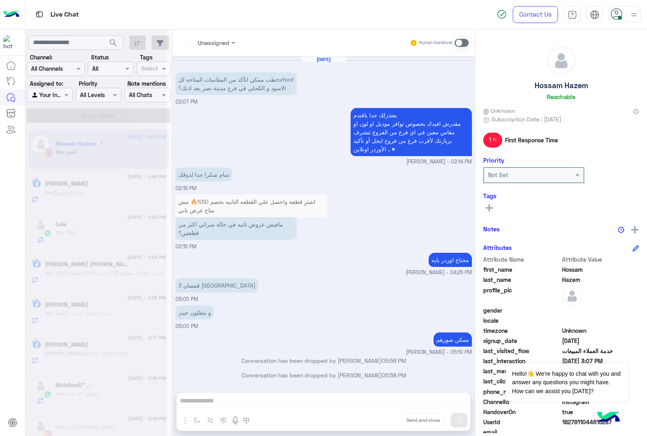
click at [378, 423] on div "Unassigned Human Handover [DATE] طب ممكن اتأكد من المقاسات المتاحه للoxford الا…" at bounding box center [323, 235] width 303 height 410
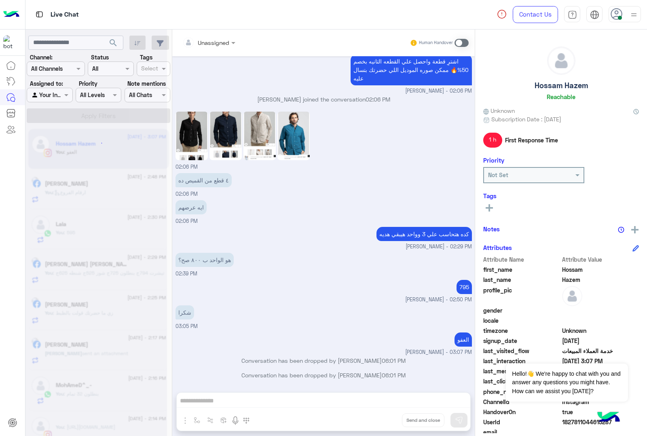
click at [378, 423] on div "Unassigned Human Handover [DATE] طب ممكن اتأكد من المقاسات المتاحه للoxford الا…" at bounding box center [323, 235] width 303 height 410
click at [0, 0] on button "Drop" at bounding box center [0, 0] width 0 height 0
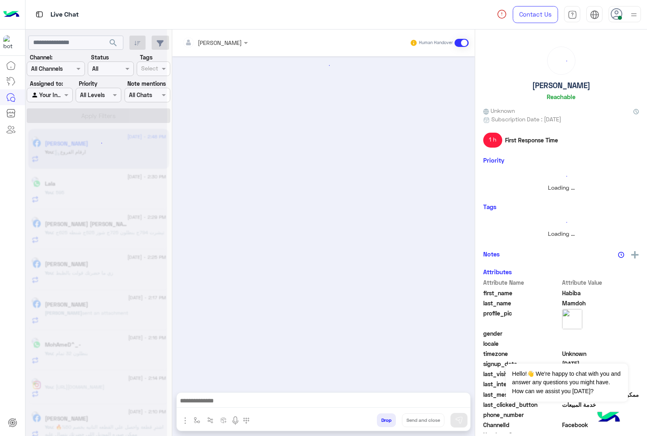
click at [378, 423] on button "Drop" at bounding box center [386, 420] width 19 height 14
click at [378, 423] on div "[PERSON_NAME] Human Handover Attachements Images enter flow name Drop Send and …" at bounding box center [323, 235] width 303 height 410
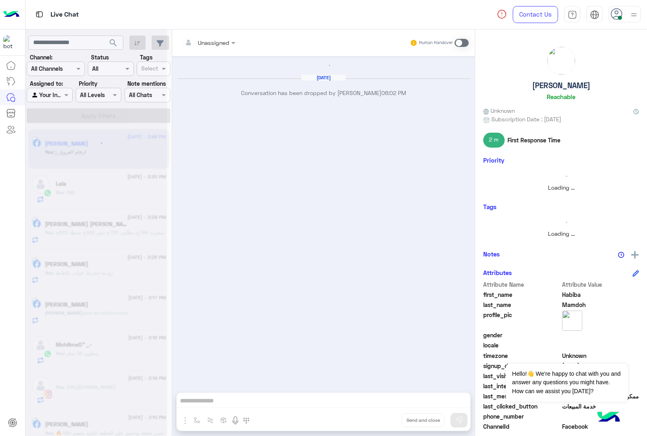
click at [378, 423] on div "Unassigned Human Handover [DATE] Conversation has been dropped by [PERSON_NAME]…" at bounding box center [323, 235] width 303 height 410
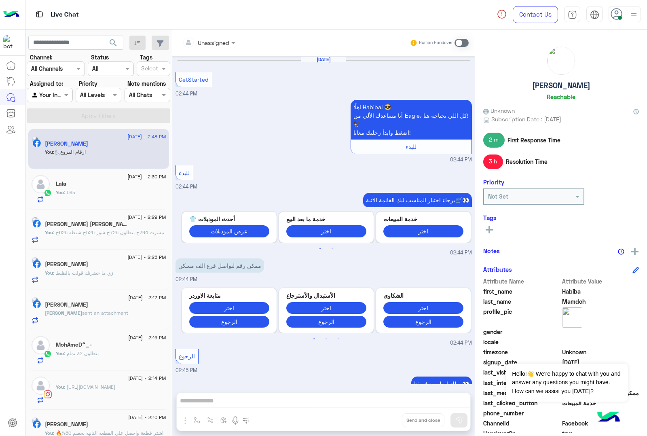
click at [0, 0] on button "Drop" at bounding box center [0, 0] width 0 height 0
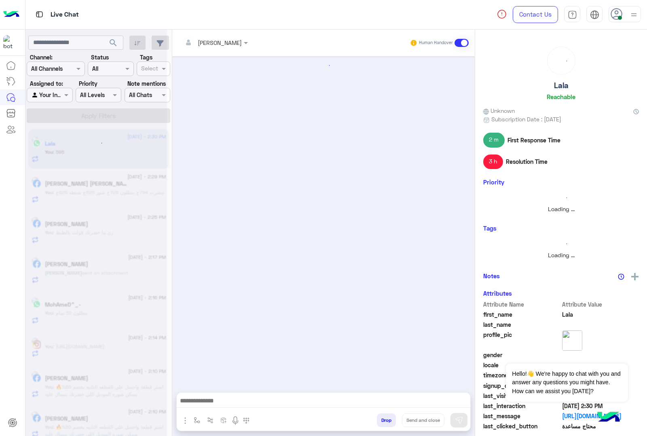
click at [378, 423] on button "Drop" at bounding box center [386, 420] width 19 height 14
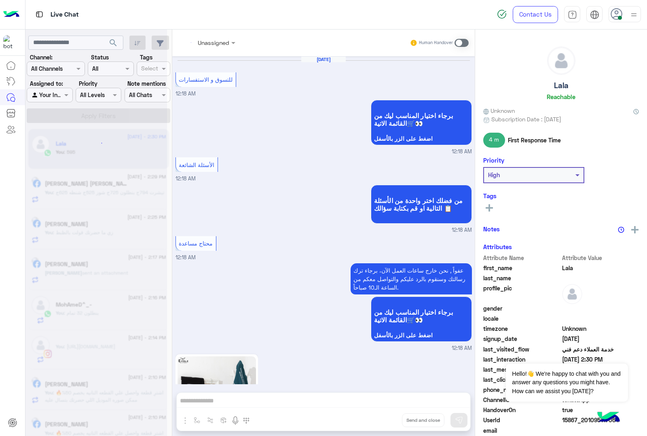
click at [378, 423] on div "Unassigned Human Handover [DATE] للتسوق و الاستفسارات 12:18 AM برجاء اختيار الم…" at bounding box center [323, 235] width 303 height 410
click at [0, 0] on button "Drop" at bounding box center [0, 0] width 0 height 0
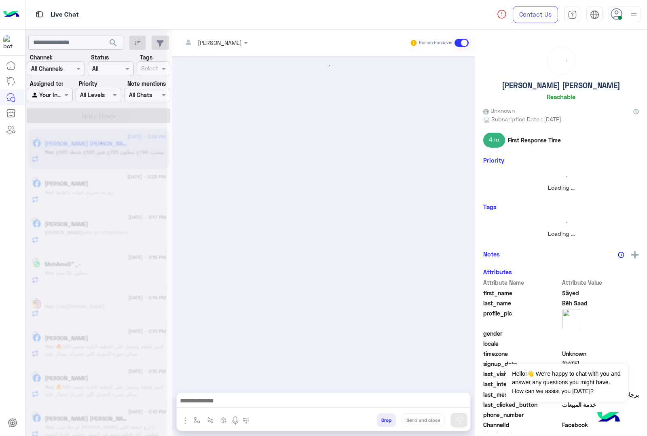
click at [378, 423] on button "Drop" at bounding box center [386, 420] width 19 height 14
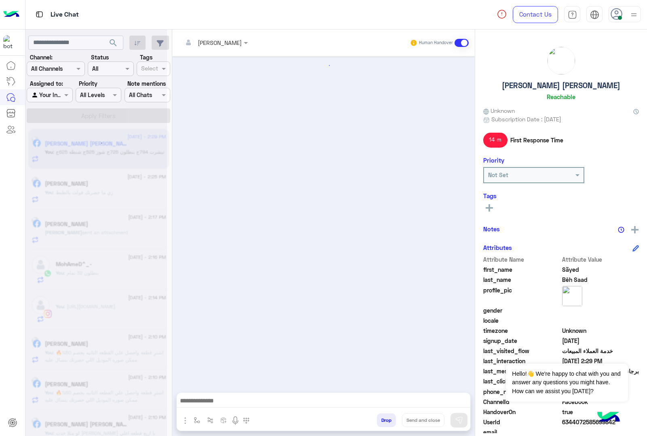
click at [378, 423] on button "Drop" at bounding box center [386, 420] width 19 height 14
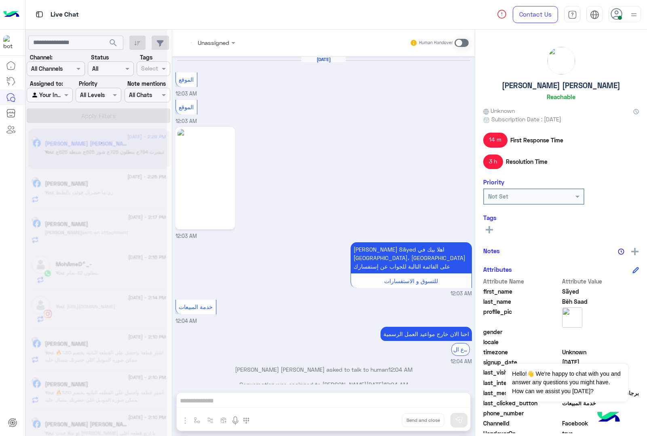
click at [378, 423] on div "Unassigned Human Handover [DATE] الموقع 12:03 AM الموقع 12:03 AM 12:03 AM [PERS…" at bounding box center [323, 235] width 303 height 410
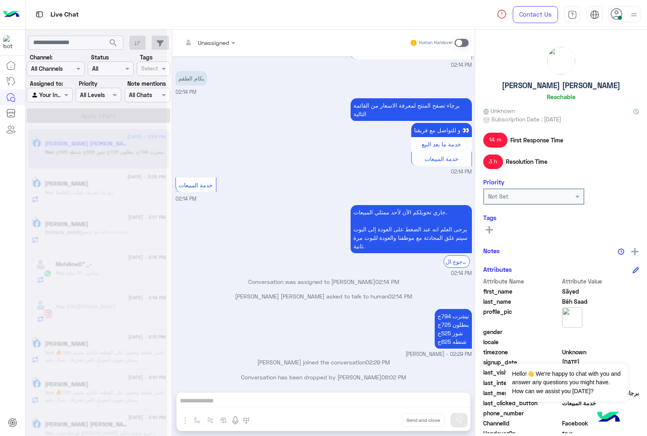
click at [0, 0] on button "Drop" at bounding box center [0, 0] width 0 height 0
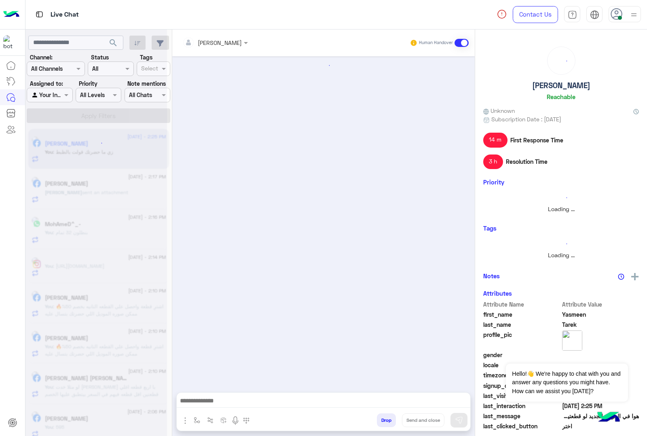
click at [378, 423] on button "Drop" at bounding box center [386, 420] width 19 height 14
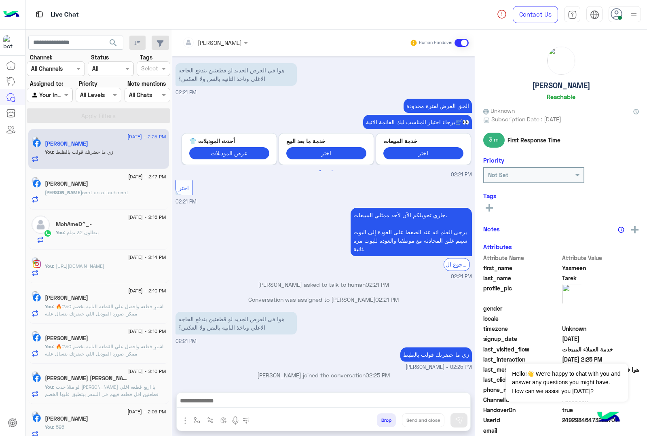
click at [378, 423] on div "[PERSON_NAME] Human Handover [DATE] SH-206 Black xxl SH-543-S25 White xxl تمام …" at bounding box center [323, 235] width 303 height 410
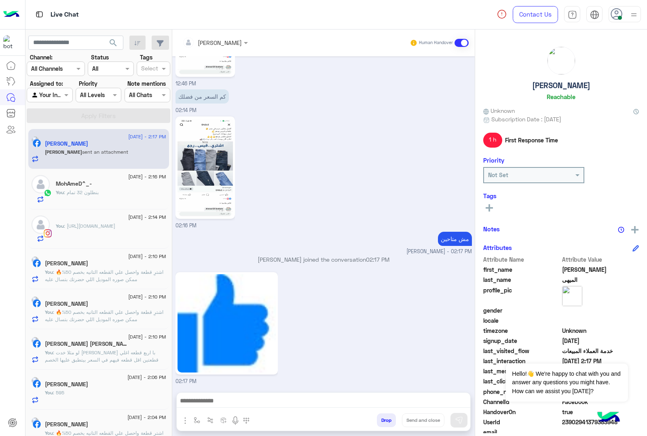
click at [378, 423] on button "Drop" at bounding box center [386, 420] width 19 height 14
click at [378, 423] on div "[PERSON_NAME] Human Handover [DATE] كم السعر 12:44 PM برجاء تصفح المنتج لمعرفة …" at bounding box center [323, 235] width 303 height 410
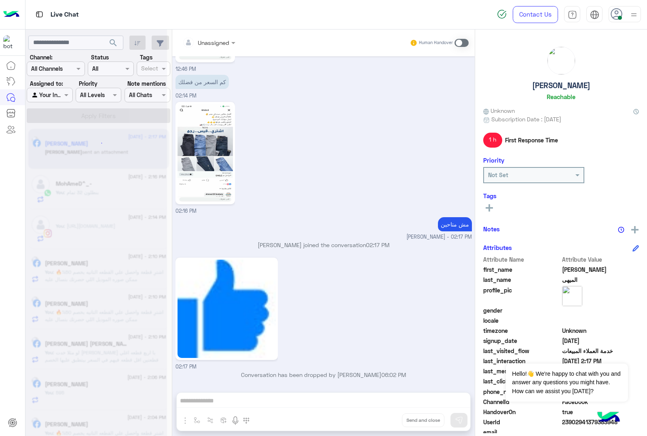
click at [378, 423] on div "Unassigned Human Handover [DATE] كم السعر 12:44 PM برجاء تصفح المنتج لمعرفة الا…" at bounding box center [323, 235] width 303 height 410
click at [0, 0] on button "Drop" at bounding box center [0, 0] width 0 height 0
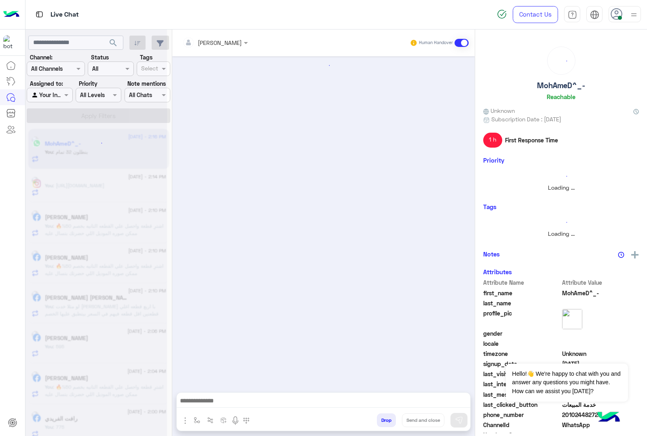
click at [378, 423] on button "Drop" at bounding box center [386, 420] width 19 height 14
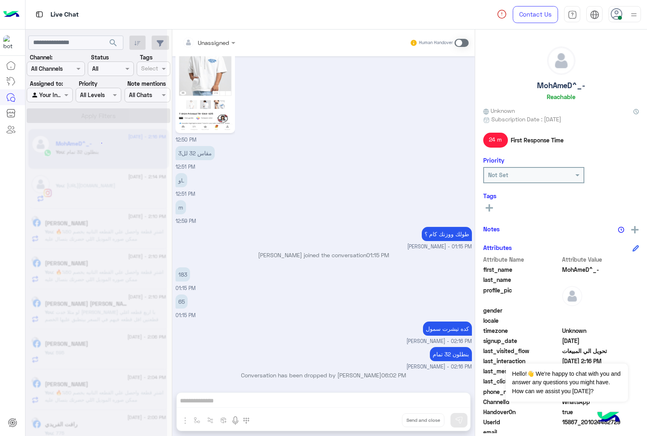
click at [378, 423] on div "Unassigned Human Handover [DATE] مقاس كام 06:43 PM [PERSON_NAME] joined the con…" at bounding box center [323, 235] width 303 height 410
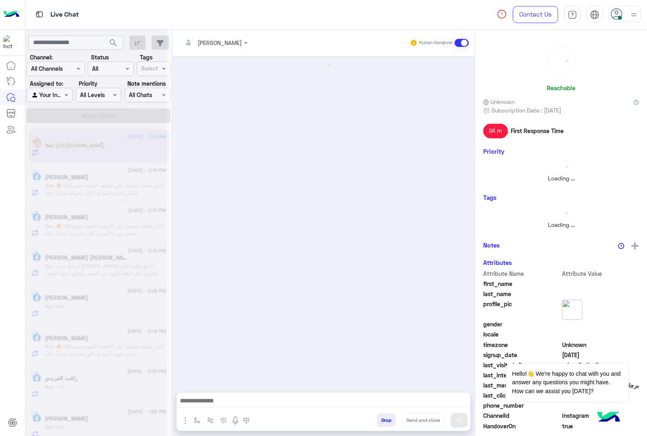
click at [378, 423] on button "Drop" at bounding box center [386, 420] width 19 height 14
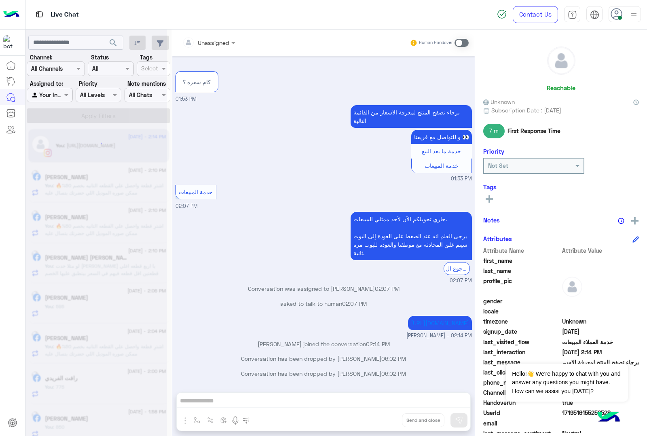
click at [378, 423] on div "Unassigned Human Handover [DATE] Replied to your story كام سعره ؟ 01:53 PM برجا…" at bounding box center [323, 235] width 303 height 410
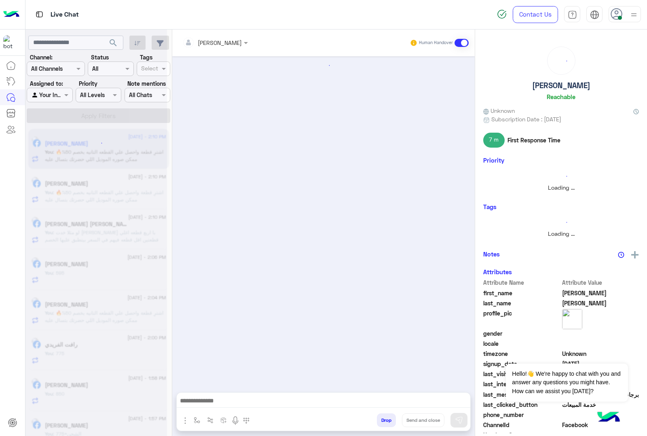
click at [378, 423] on button "Drop" at bounding box center [386, 420] width 19 height 14
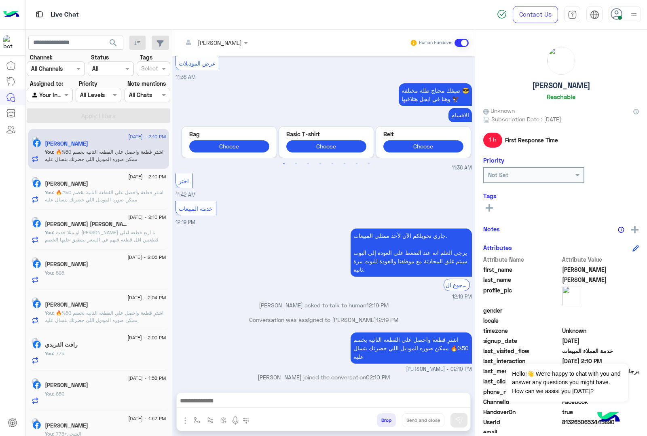
click at [378, 423] on div "[PERSON_NAME] Human Handover [DATE] برجاء إختيار المحافظة فرع [GEOGRAPHIC_DATA]…" at bounding box center [323, 235] width 303 height 410
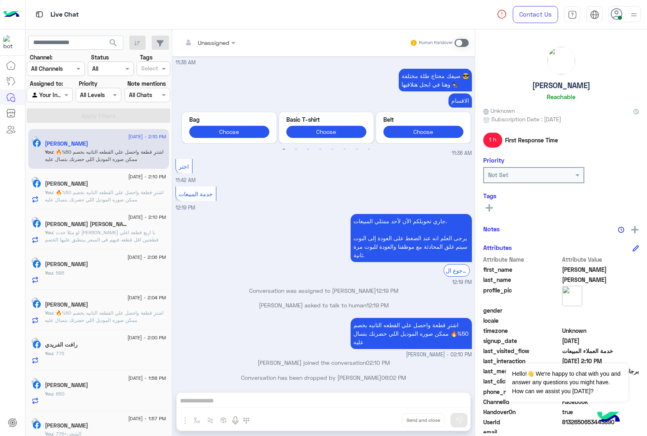
click at [378, 423] on div "Unassigned Human Handover [DATE] برجاء إختيار المحافظة فرع [GEOGRAPHIC_DATA] فر…" at bounding box center [323, 235] width 303 height 410
click at [0, 0] on button "Drop" at bounding box center [0, 0] width 0 height 0
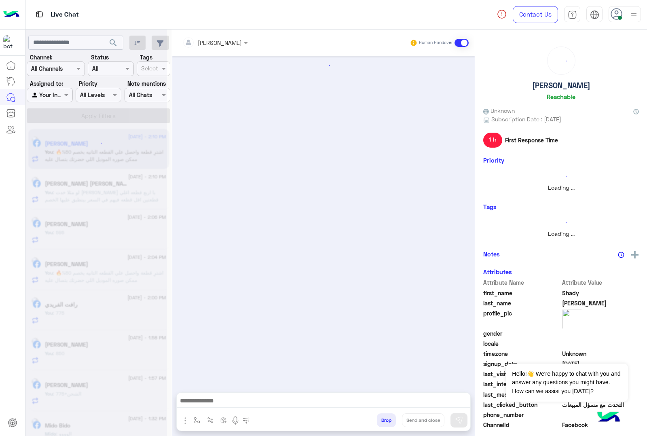
click at [378, 423] on button "Drop" at bounding box center [386, 420] width 19 height 14
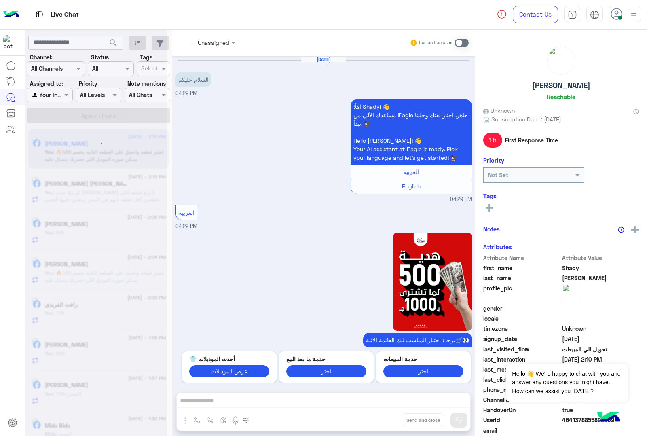
click at [378, 423] on div "Unassigned Human Handover [DATE] السلام عليكم 04:29 PM اهلًا Shady! 👋 مساعدك ال…" at bounding box center [323, 235] width 303 height 410
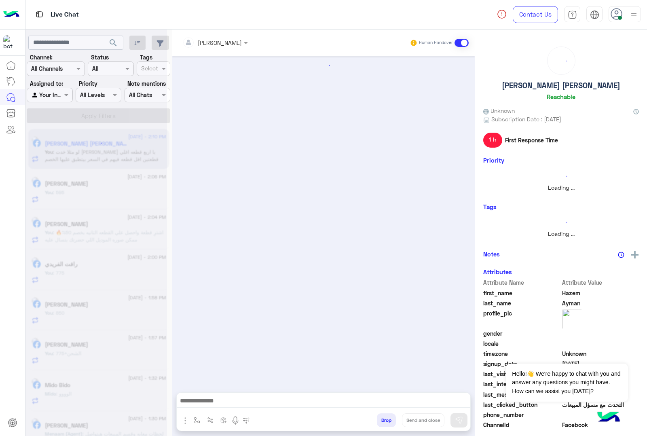
click at [378, 423] on button "Drop" at bounding box center [386, 420] width 19 height 14
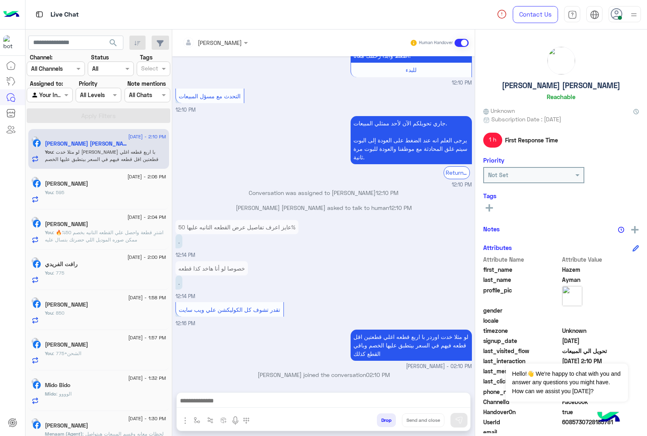
click at [378, 423] on button "Drop" at bounding box center [386, 420] width 19 height 14
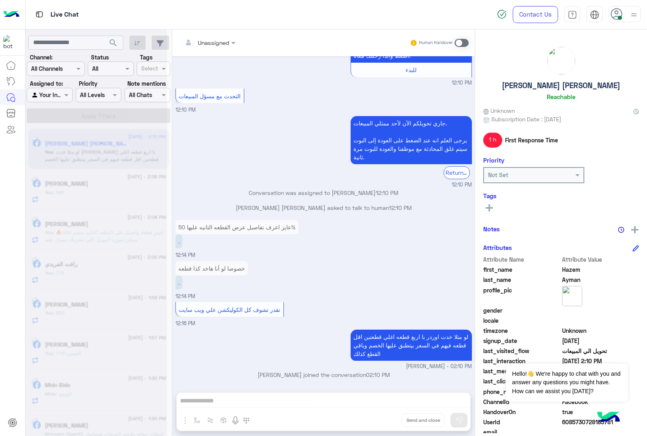
click at [378, 423] on div "Unassigned Human Handover [DATE] اختر 03:46 PM الموقع 03:46 PM الموقع 03:46 PM …" at bounding box center [323, 235] width 303 height 410
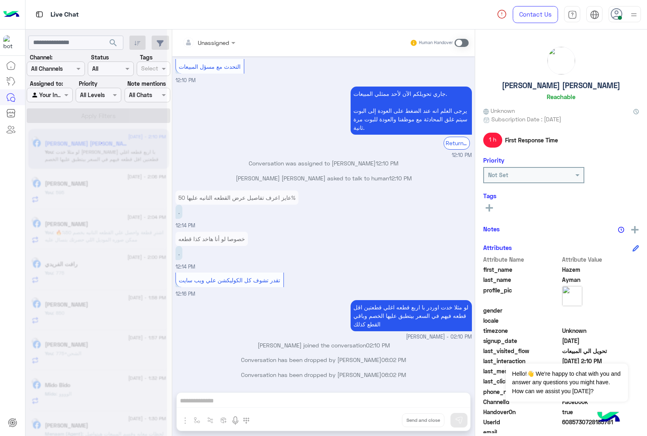
click at [378, 423] on div "Unassigned Human Handover [DATE] اختر 03:46 PM الموقع 03:46 PM الموقع 03:46 PM …" at bounding box center [323, 235] width 303 height 410
click at [0, 0] on button "Drop" at bounding box center [0, 0] width 0 height 0
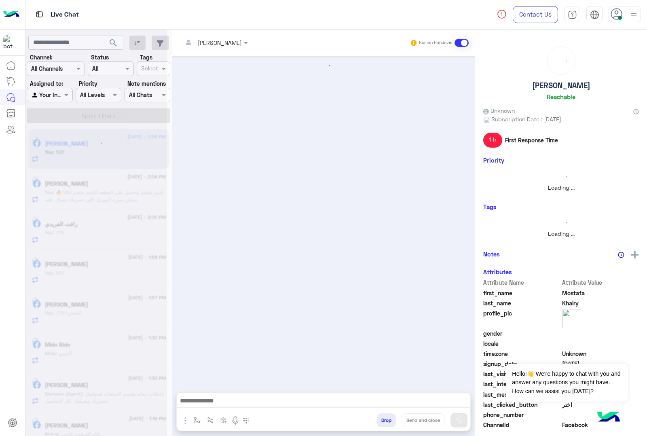
click at [378, 423] on button "Drop" at bounding box center [386, 420] width 19 height 14
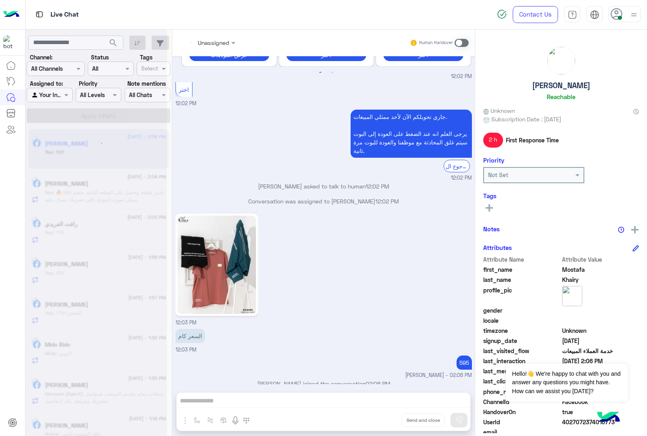
click at [378, 423] on div "Unassigned Human Handover [DATE] 12:17 AM عميلنا العزيز Mostafa اهلا بيك في [GE…" at bounding box center [323, 235] width 303 height 410
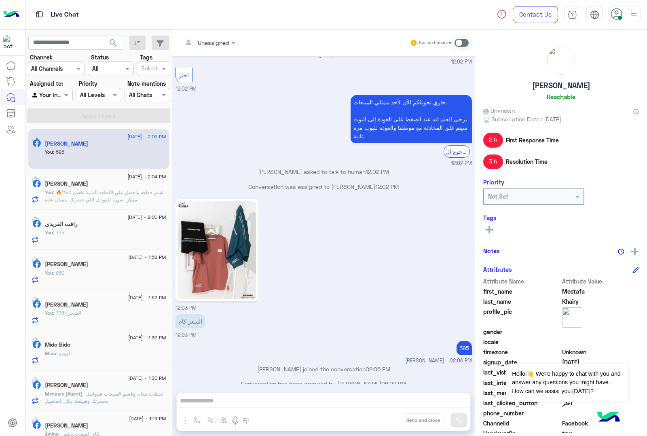
click at [378, 423] on div "Unassigned Human Handover [DATE] 12:17 AM عميلنا العزيز Mostafa اهلا بيك في [GE…" at bounding box center [323, 235] width 303 height 410
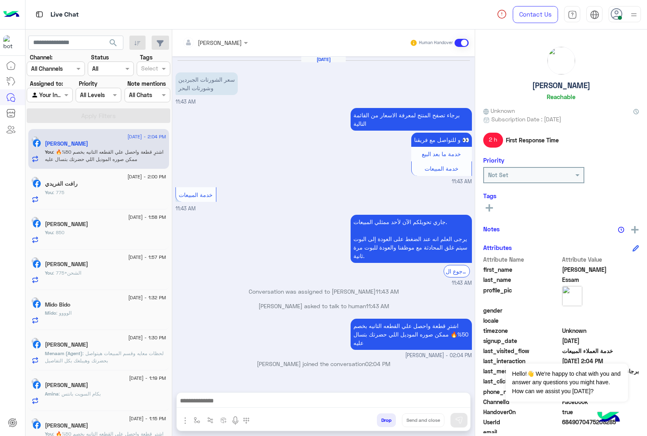
click at [378, 423] on button "Drop" at bounding box center [386, 420] width 19 height 14
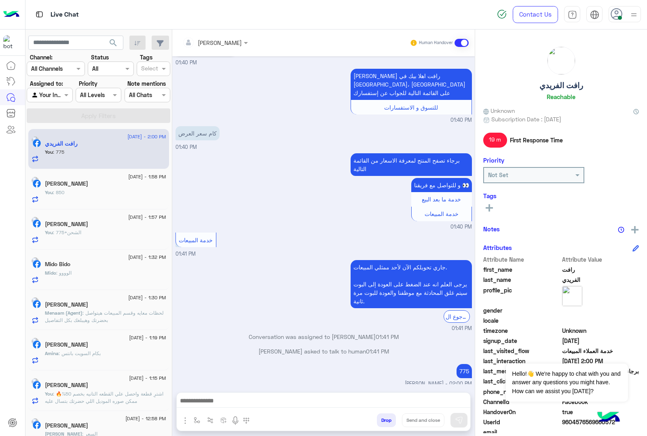
click at [383, 421] on button "Drop" at bounding box center [386, 420] width 19 height 14
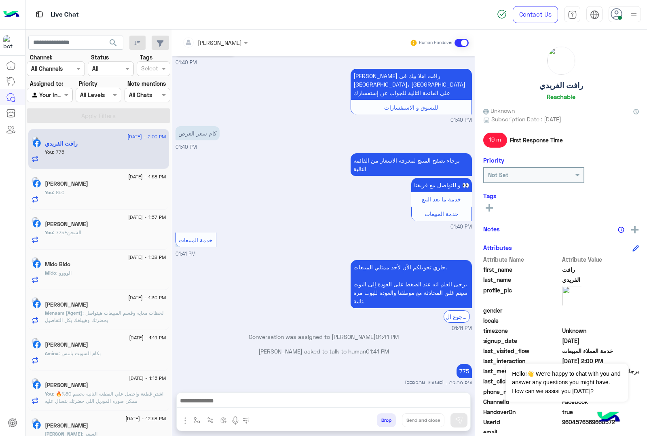
click at [383, 421] on button "Drop" at bounding box center [386, 420] width 19 height 14
click at [383, 421] on div "[PERSON_NAME] Human Handover [DATE] الموقع 08:24 PM الموقع 08:24 PM الموقع 08:2…" at bounding box center [323, 235] width 303 height 410
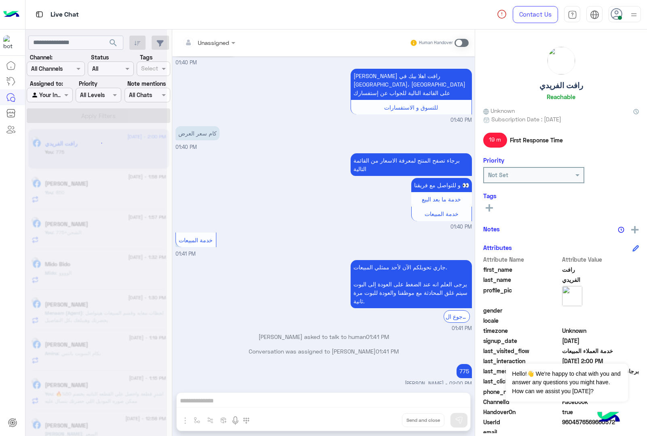
click at [383, 421] on div "Unassigned Human Handover [DATE] الموقع 08:24 PM الموقع 08:24 PM الموقع 08:24 P…" at bounding box center [323, 235] width 303 height 410
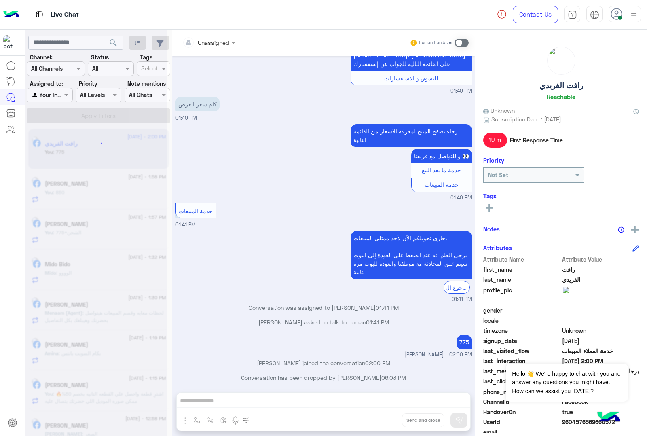
click at [0, 0] on button "Drop" at bounding box center [0, 0] width 0 height 0
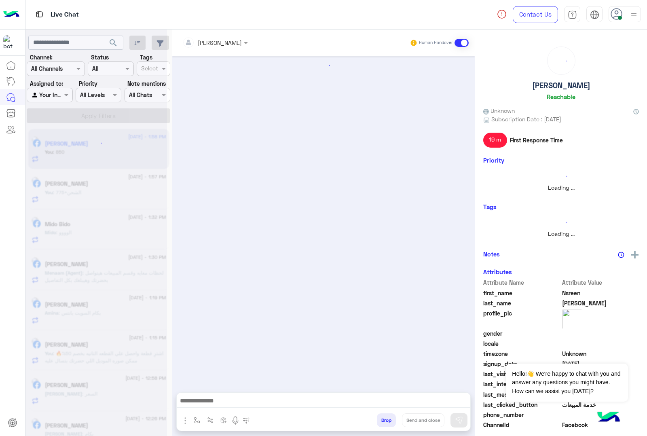
click at [383, 421] on button "Drop" at bounding box center [386, 420] width 19 height 14
click at [383, 421] on div "[PERSON_NAME] Human Handover Attachements Images enter flow name Drop Send and …" at bounding box center [323, 235] width 303 height 410
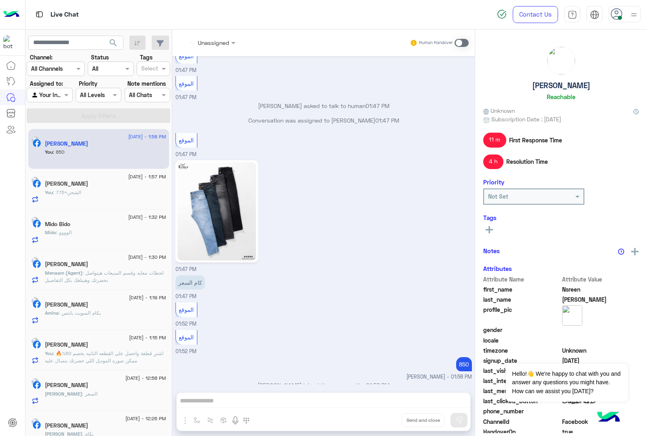
click at [383, 421] on div "Unassigned Human Handover [DATE] عميلنا العزيز Nsreen اهلا بيك في [GEOGRAPHIC_D…" at bounding box center [323, 235] width 303 height 410
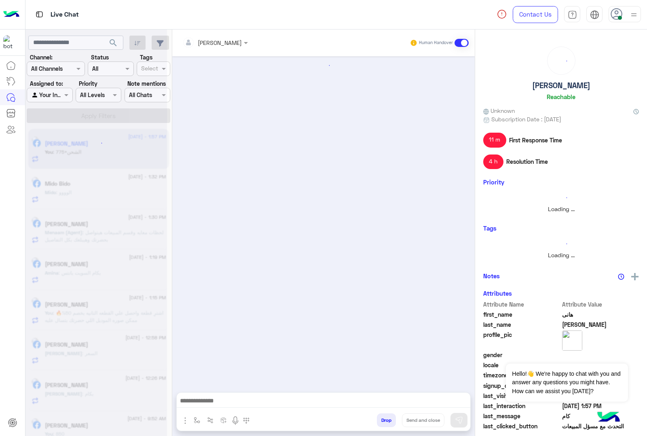
click at [383, 421] on button "Drop" at bounding box center [386, 420] width 19 height 14
click at [383, 421] on div "[PERSON_NAME] Human Handover Attachements Images enter flow name Drop Send and …" at bounding box center [323, 235] width 303 height 410
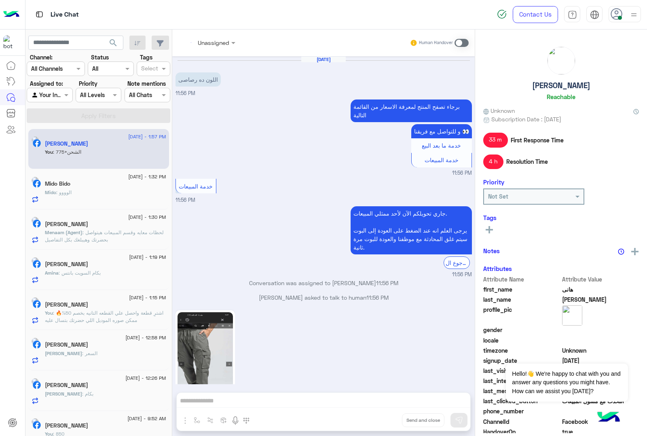
click at [383, 421] on div "Unassigned Human Handover [DATE] اللون ده رصاصى 11:56 PM برجاء تصفح المنتج لمعر…" at bounding box center [323, 235] width 303 height 410
click at [0, 0] on button "Drop" at bounding box center [0, 0] width 0 height 0
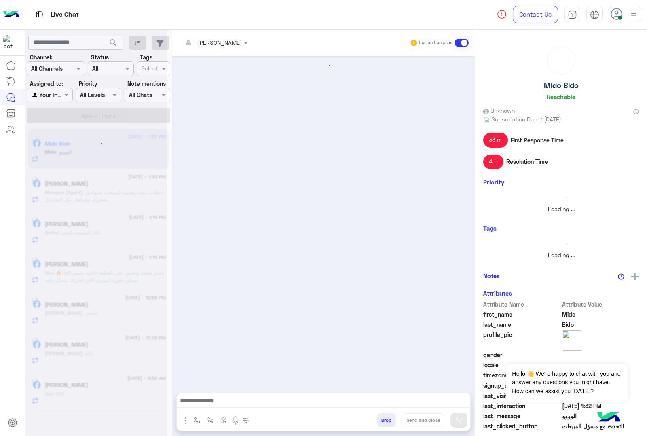
click at [383, 421] on button "Drop" at bounding box center [386, 420] width 19 height 14
click at [383, 421] on div "[PERSON_NAME] Human Handover Attachements Images enter flow name Drop Send and …" at bounding box center [323, 235] width 303 height 410
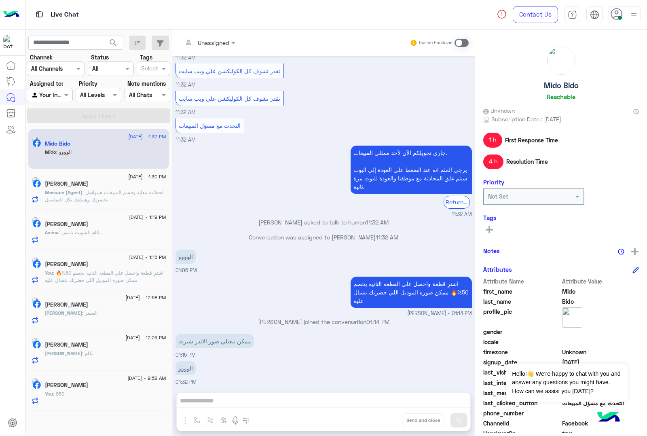
scroll to position [758, 0]
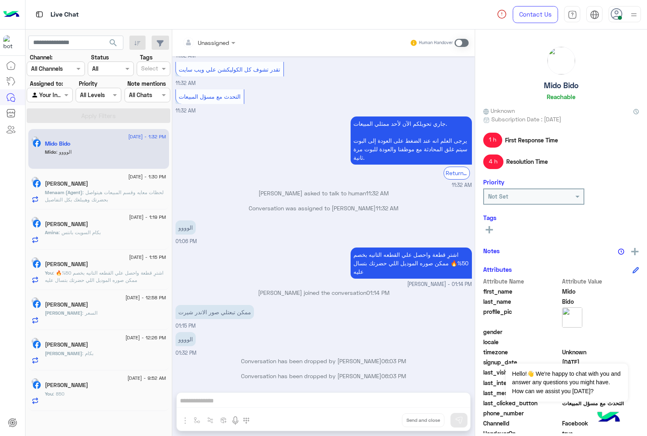
click at [383, 421] on div "Unassigned Human Handover [DATE] ده الي حضرتك عايزه؟ 01:43 AM التلجي منه أو الا…" at bounding box center [323, 235] width 303 height 410
click at [0, 0] on button "Drop" at bounding box center [0, 0] width 0 height 0
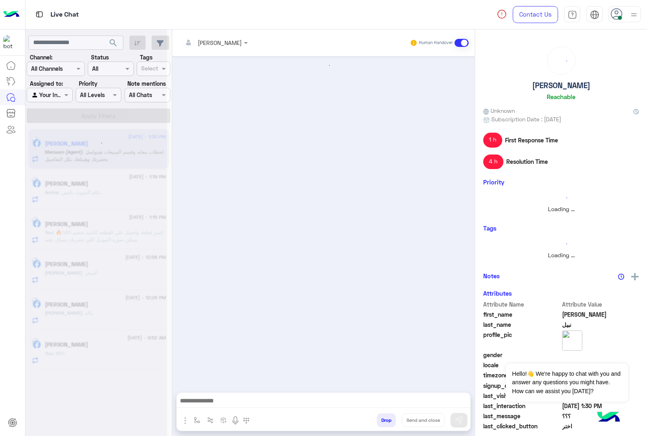
click at [383, 421] on button "Drop" at bounding box center [386, 420] width 19 height 14
click at [383, 421] on div "[PERSON_NAME] Human Handover Attachements Images enter flow name Drop Send and …" at bounding box center [323, 235] width 303 height 410
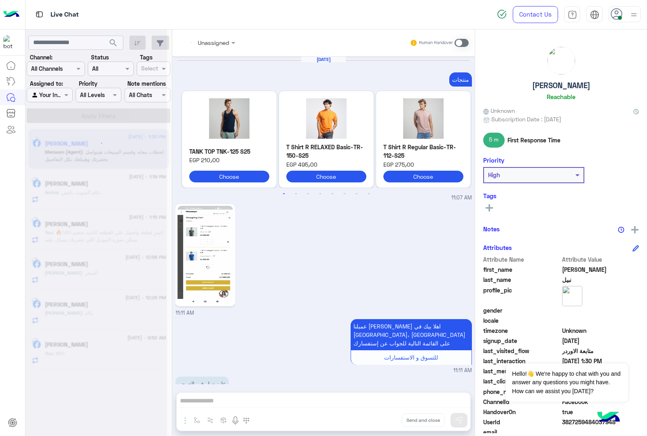
scroll to position [1341, 0]
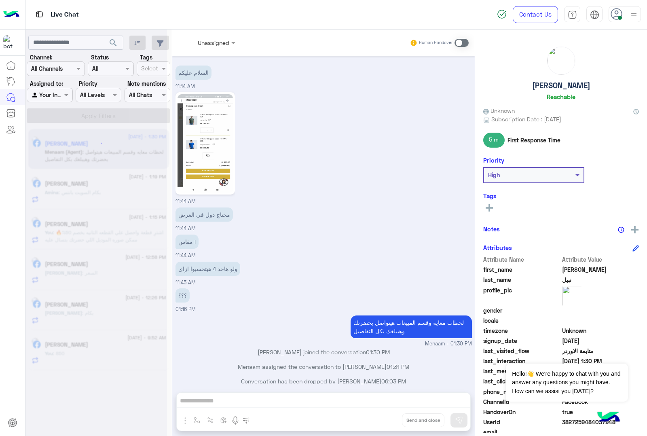
click at [383, 421] on div "Unassigned Human Handover [DATE] منتجات Previous TANK TOP TNK-125 S25 EGP 210٫0…" at bounding box center [323, 235] width 303 height 410
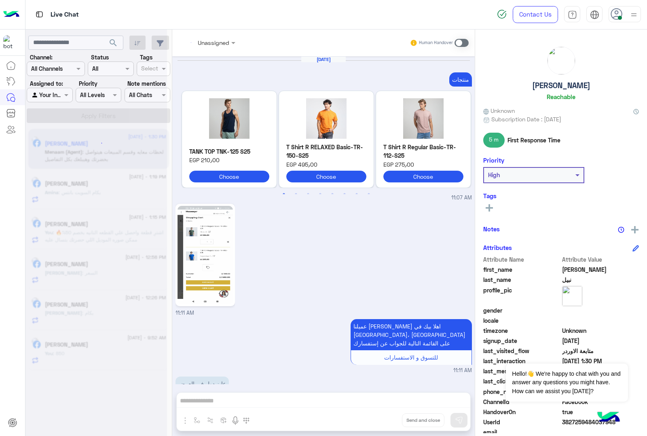
click at [0, 0] on button "Drop" at bounding box center [0, 0] width 0 height 0
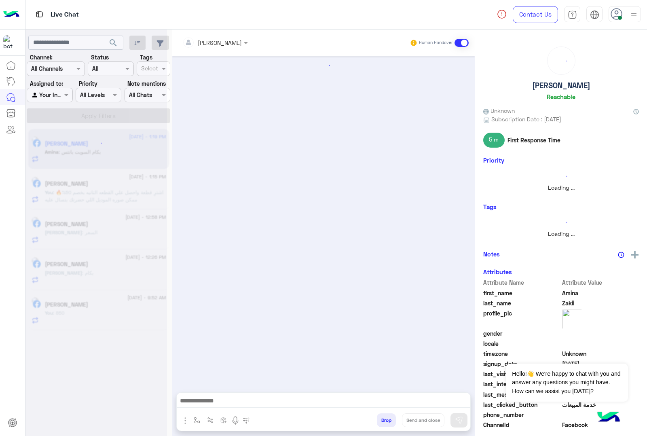
click at [383, 421] on button "Drop" at bounding box center [386, 420] width 19 height 14
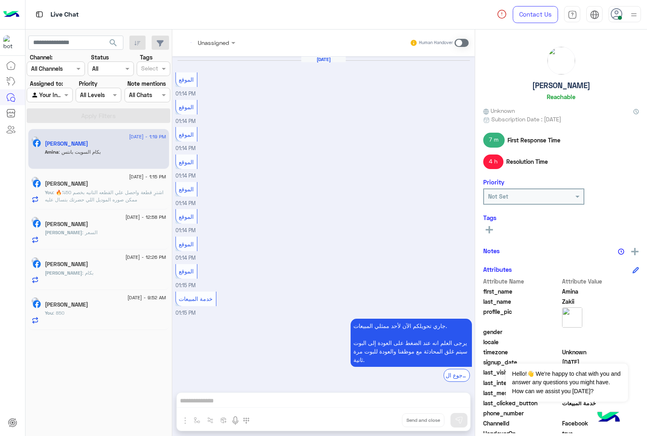
click at [383, 421] on div "Unassigned Human Handover [DATE] الموقع 01:14 PM الموقع 01:14 PM الموقع 01:14 P…" at bounding box center [323, 235] width 303 height 410
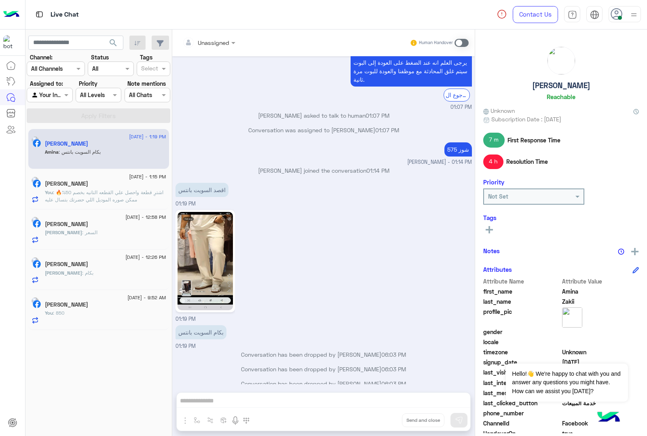
click at [383, 421] on div "Unassigned Human Handover [DATE] الموقع 01:14 PM الموقع 01:14 PM الموقع 01:14 P…" at bounding box center [323, 235] width 303 height 410
click at [0, 0] on button "Drop" at bounding box center [0, 0] width 0 height 0
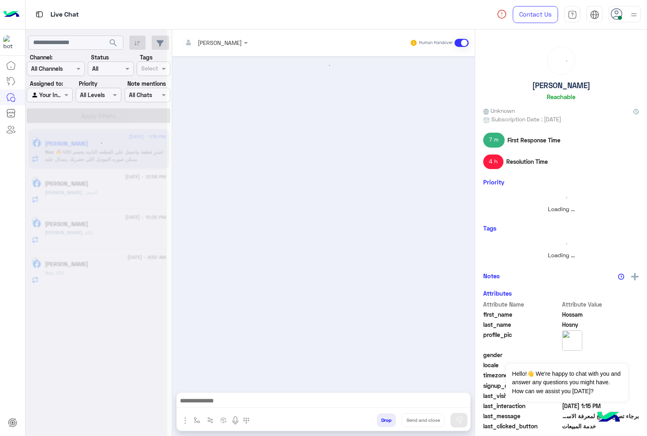
click at [383, 421] on button "Drop" at bounding box center [386, 420] width 19 height 14
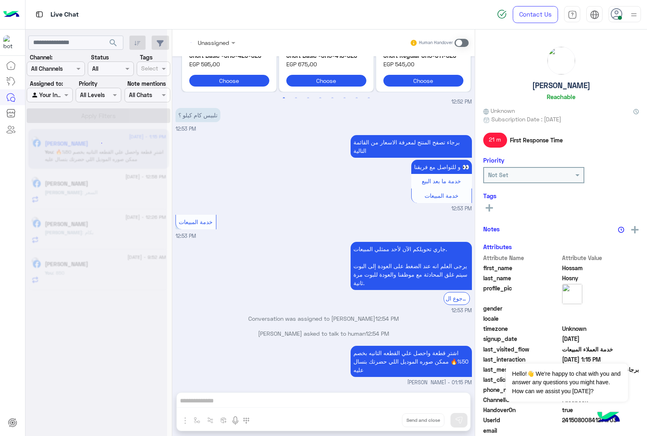
click at [383, 421] on div "Unassigned Human Handover [DATE] GetStarted 05:26 AM اهلًا Hossam! 😎 أنا مساعدك…" at bounding box center [323, 235] width 303 height 410
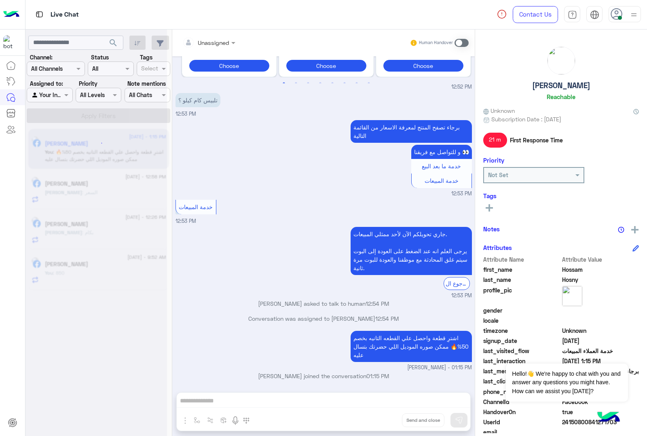
click at [383, 421] on div "Unassigned Human Handover [DATE] GetStarted 05:26 AM اهلًا Hossam! 😎 أنا مساعدك…" at bounding box center [323, 235] width 303 height 410
click at [382, 421] on div "Unassigned Human Handover [DATE] GetStarted 05:26 AM اهلًا Hossam! 😎 أنا مساعدك…" at bounding box center [323, 235] width 303 height 410
click at [0, 0] on button "Drop" at bounding box center [0, 0] width 0 height 0
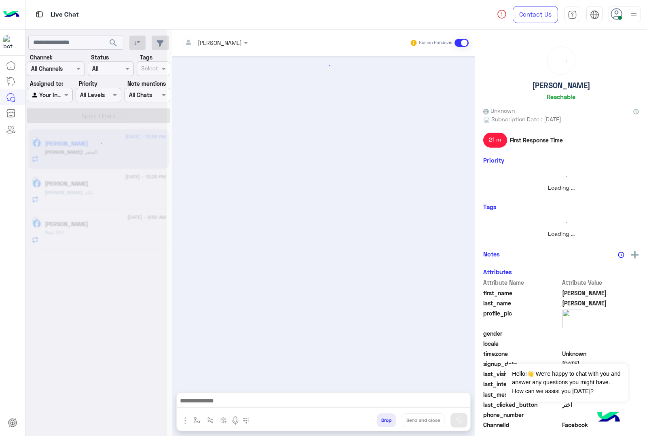
click at [382, 421] on button "Drop" at bounding box center [386, 420] width 19 height 14
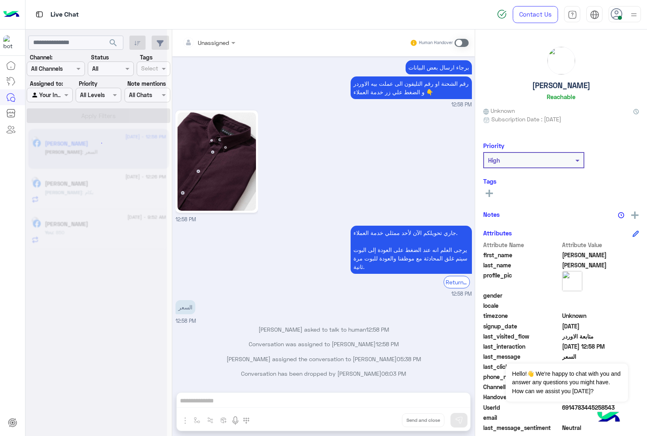
click at [0, 0] on button "Drop" at bounding box center [0, 0] width 0 height 0
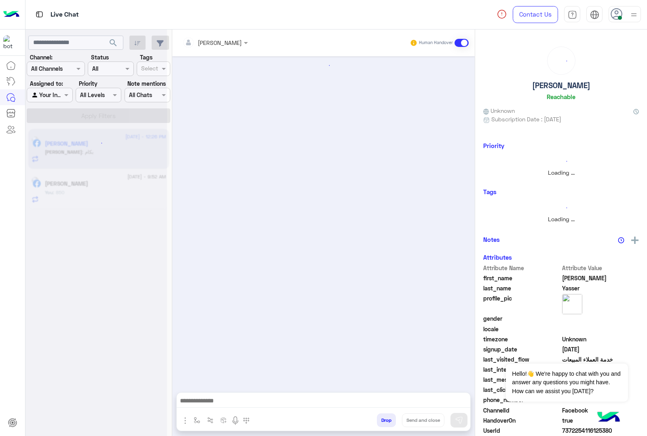
click at [382, 421] on button "Drop" at bounding box center [386, 420] width 19 height 14
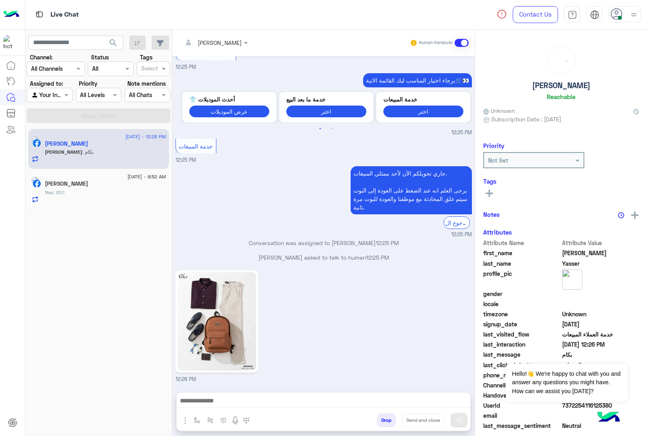
click at [382, 421] on button "Drop" at bounding box center [386, 420] width 19 height 14
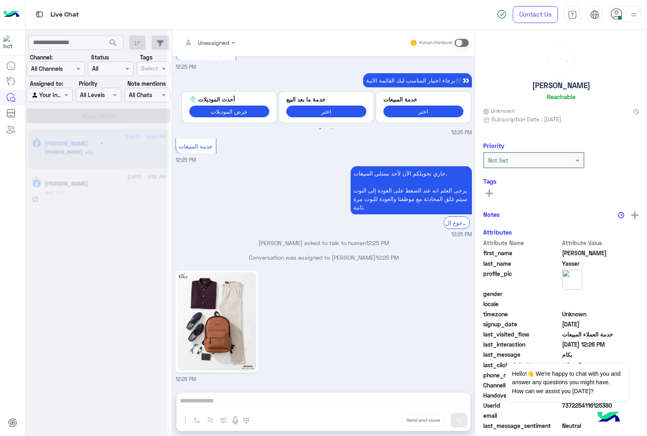
scroll to position [1078, 0]
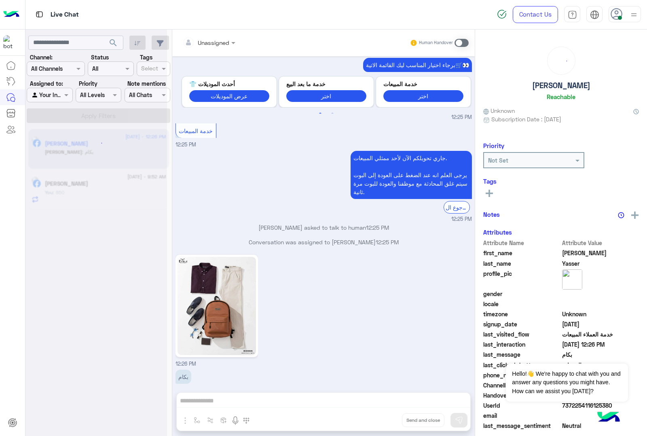
click at [382, 421] on div "Unassigned Human Handover [DATE] Previous الجواكت الموقع سويت شيرت الموقع بلوفر…" at bounding box center [323, 235] width 303 height 410
click at [0, 0] on button "Drop" at bounding box center [0, 0] width 0 height 0
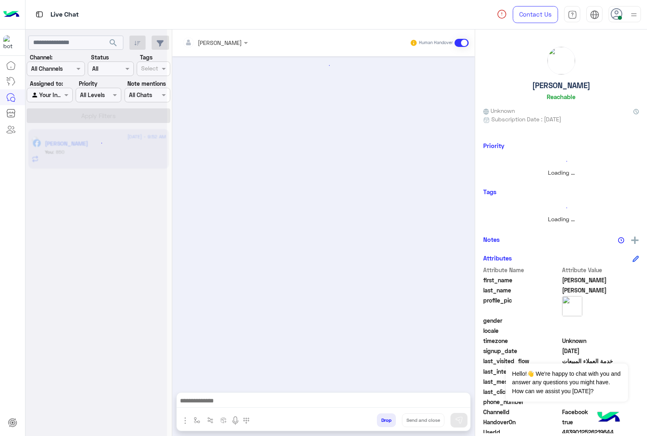
click at [382, 421] on button "Drop" at bounding box center [386, 420] width 19 height 14
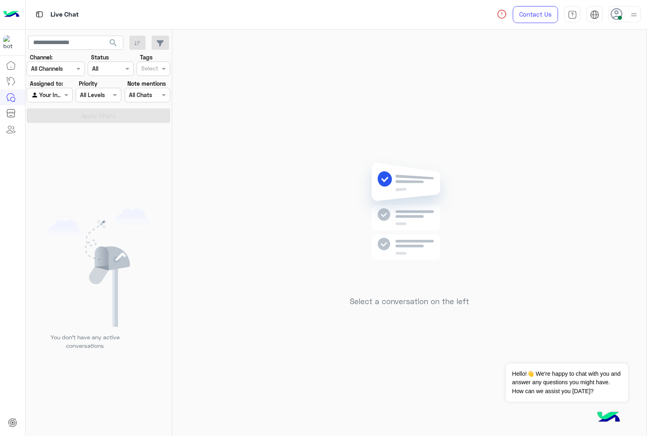
click at [615, 15] on icon at bounding box center [617, 14] width 12 height 12
drag, startPoint x: 447, startPoint y: 112, endPoint x: 454, endPoint y: 110, distance: 6.8
click at [452, 110] on div "Select a conversation on the left" at bounding box center [409, 235] width 474 height 410
